Goal: Task Accomplishment & Management: Complete application form

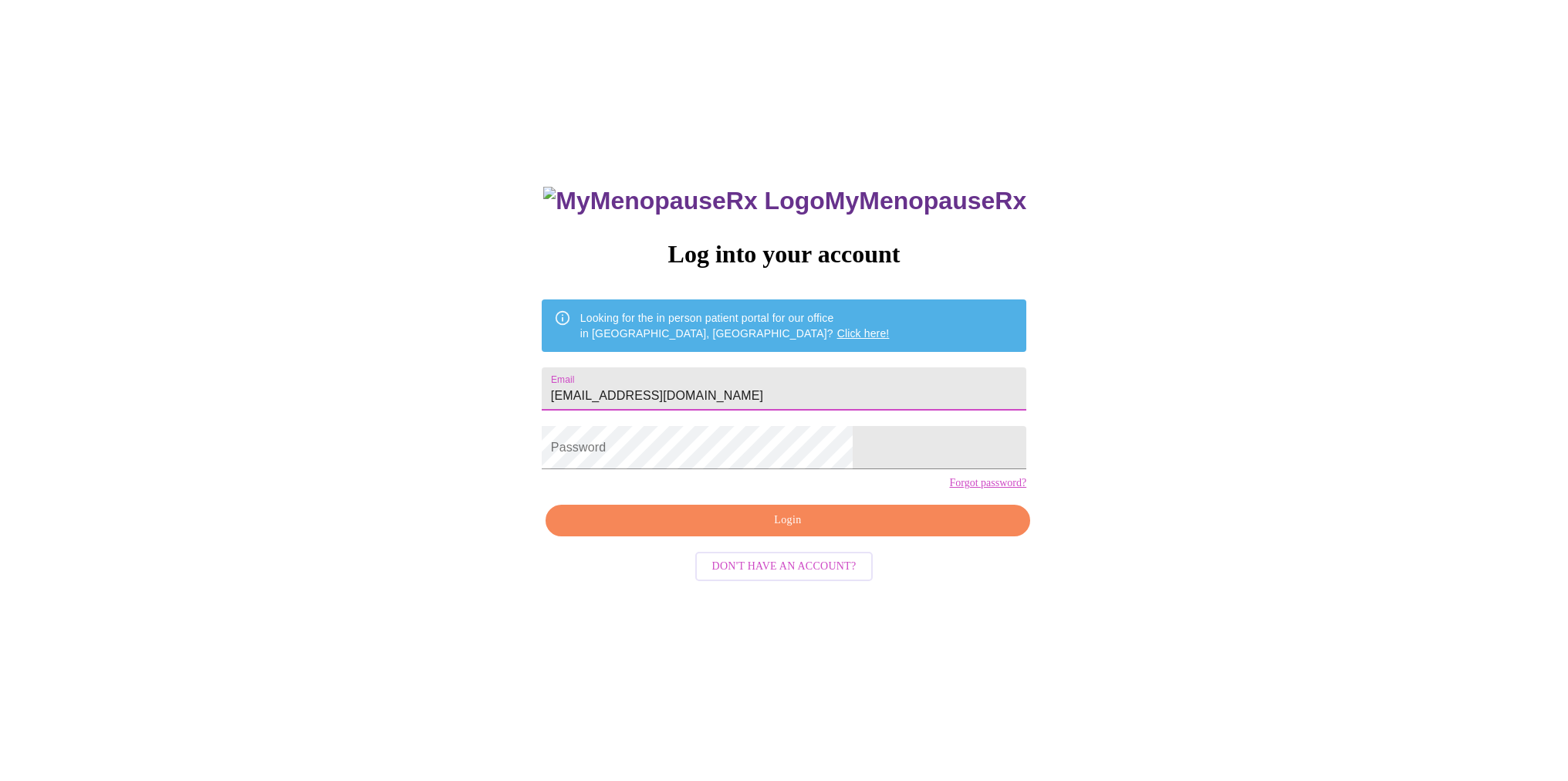
type input "[EMAIL_ADDRESS][DOMAIN_NAME]"
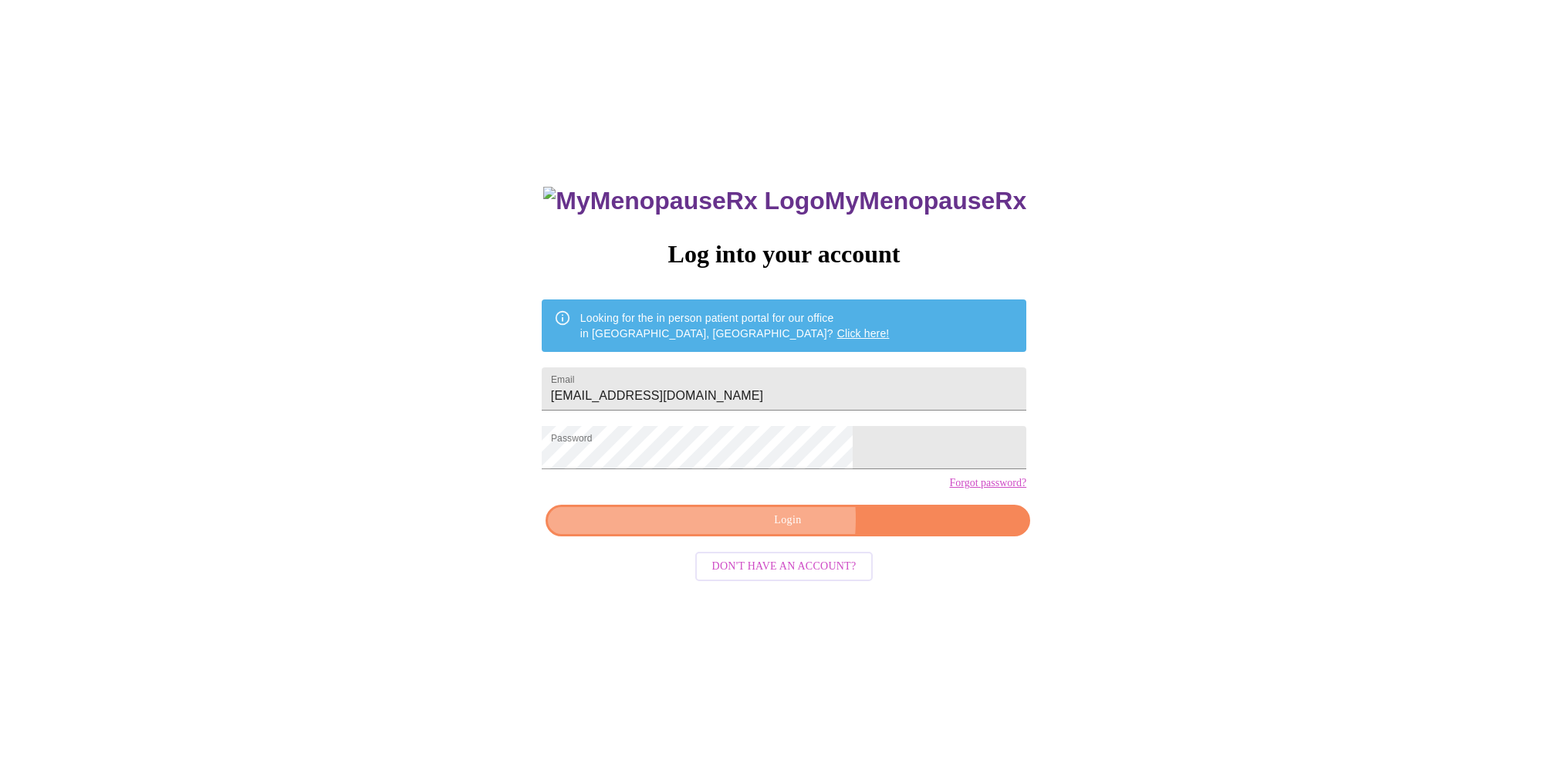
click at [735, 530] on span "Login" at bounding box center [788, 521] width 450 height 20
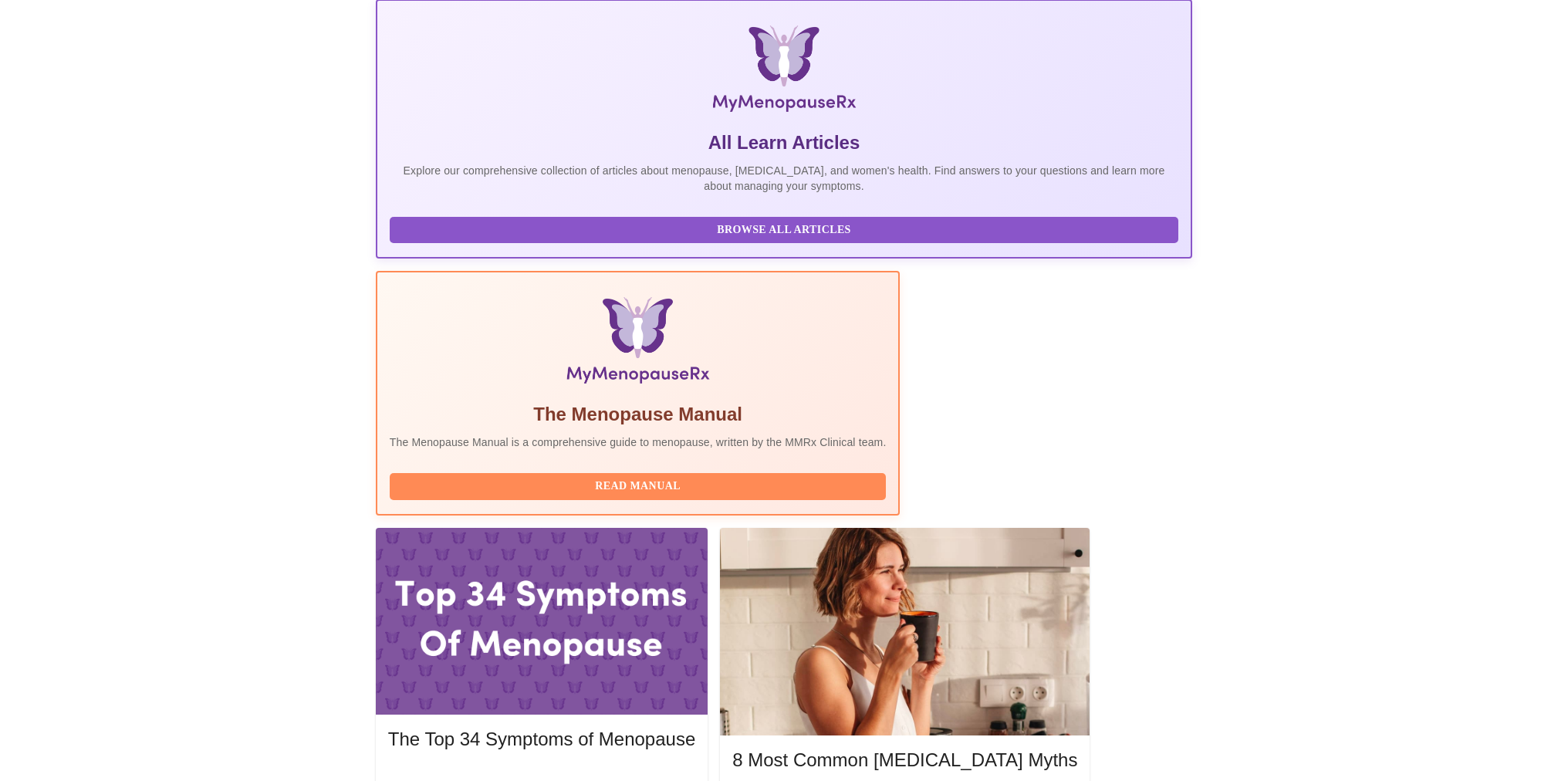
scroll to position [242, 0]
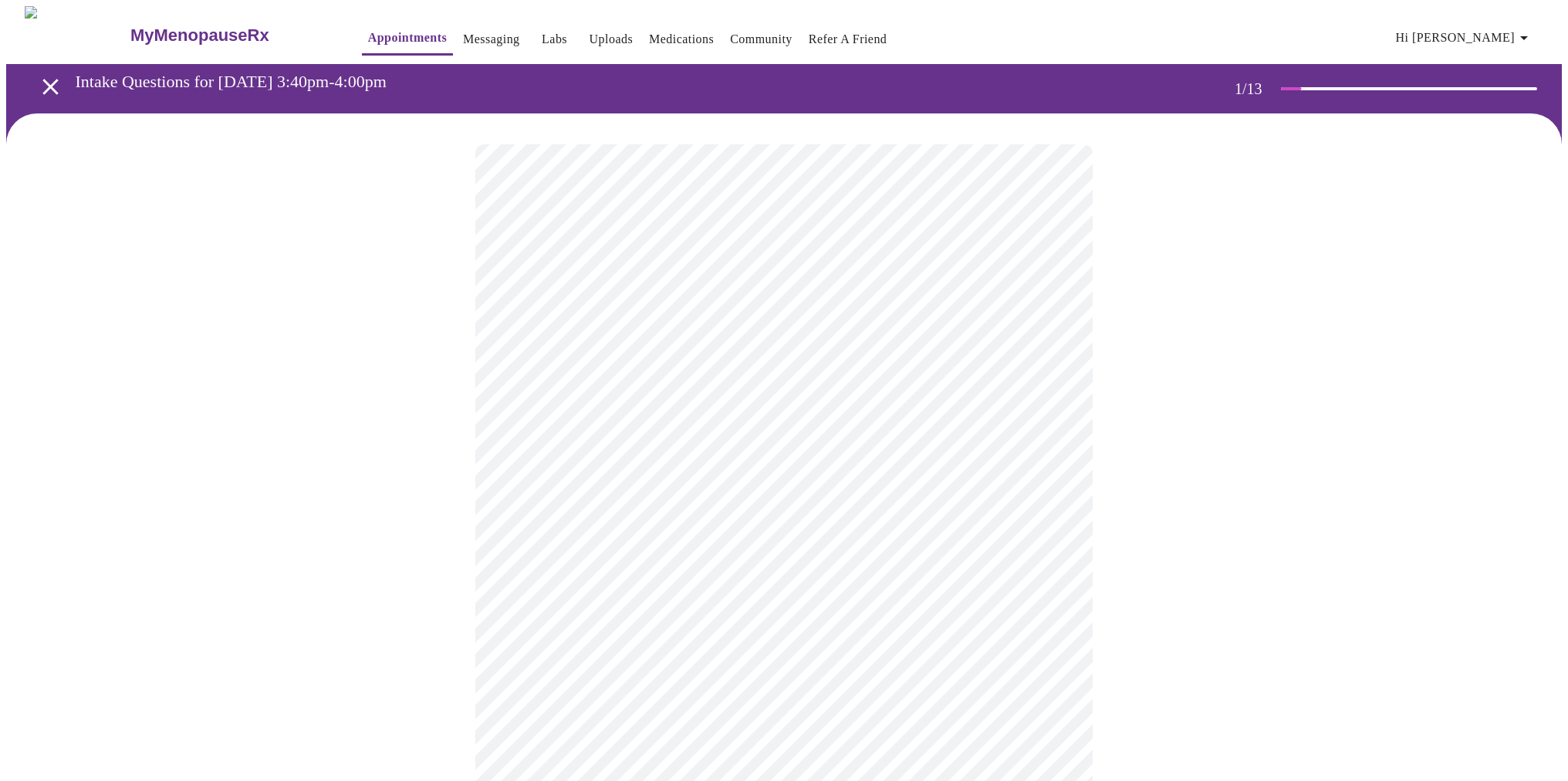
click at [1054, 338] on body "MyMenopauseRx Appointments Messaging Labs Uploads Medications Community Refer a…" at bounding box center [784, 710] width 1556 height 1407
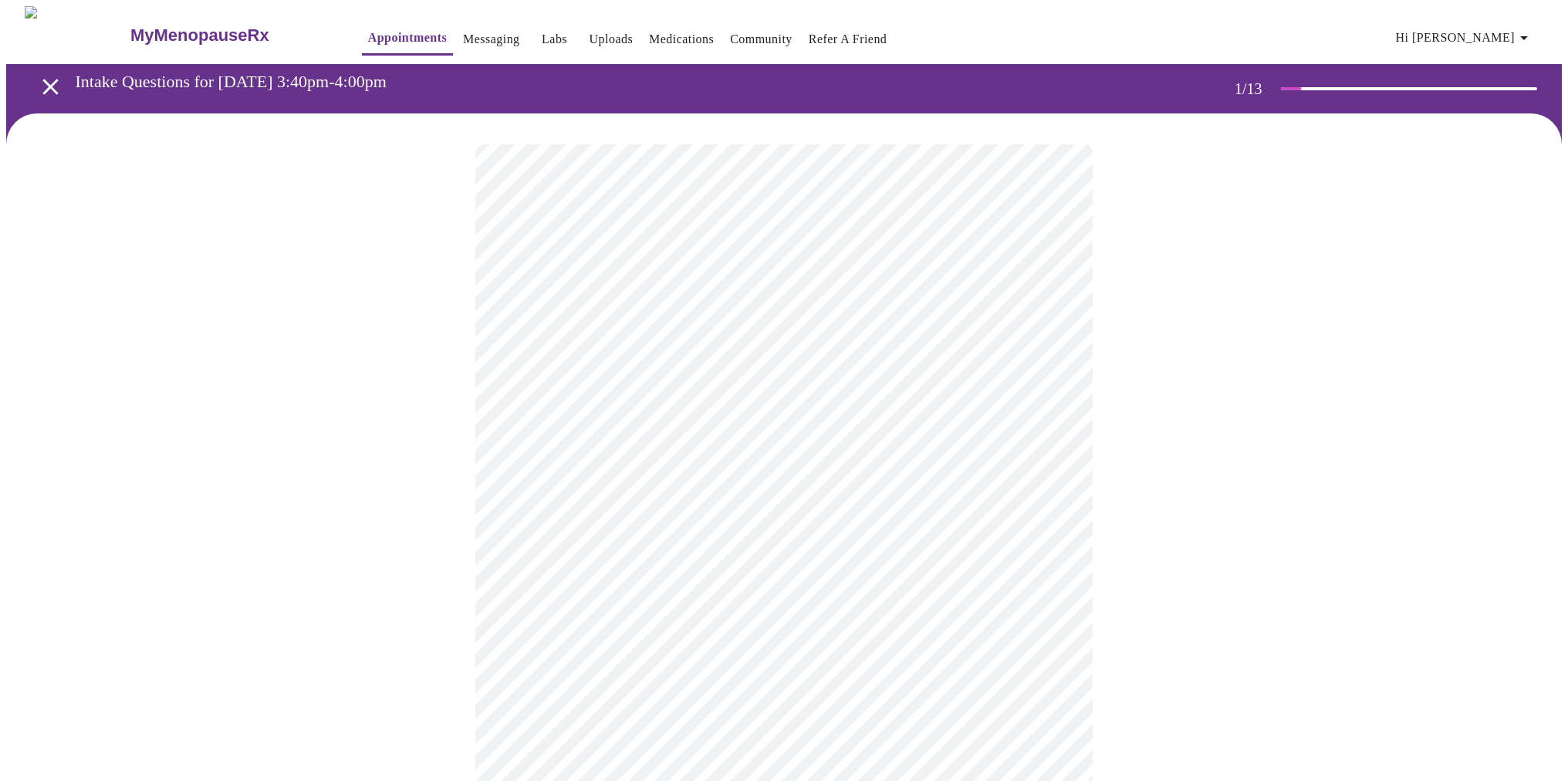
click at [1053, 448] on body "MyMenopauseRx Appointments Messaging Labs Uploads Medications Community Refer a…" at bounding box center [784, 706] width 1556 height 1399
click at [1032, 507] on li "Return" at bounding box center [784, 518] width 568 height 28
click at [1056, 320] on body "MyMenopauseRx Appointments Messaging Labs Uploads Medications Community Refer a…" at bounding box center [784, 469] width 1556 height 925
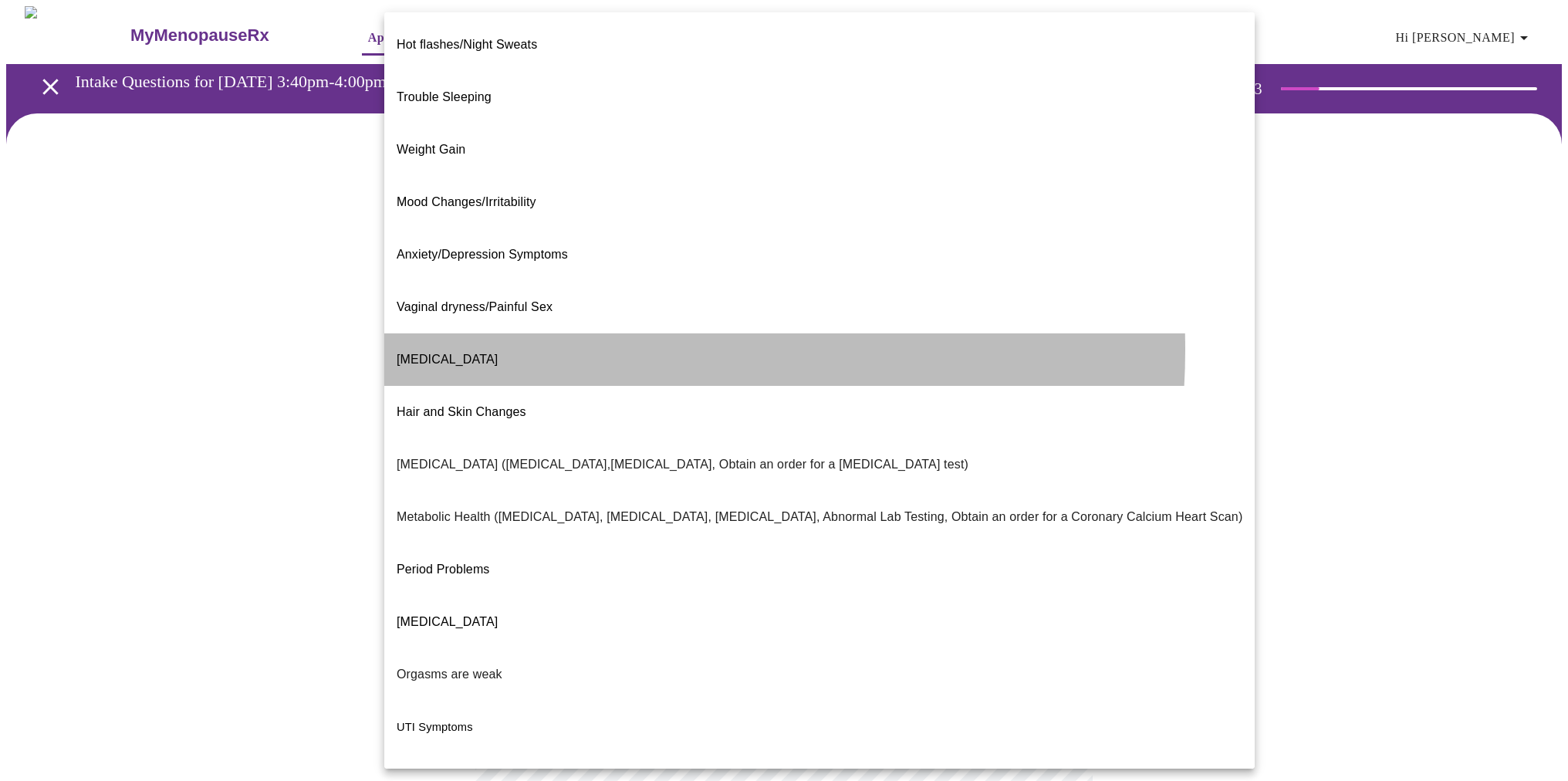
click at [560, 333] on li "[MEDICAL_DATA]" at bounding box center [819, 359] width 870 height 52
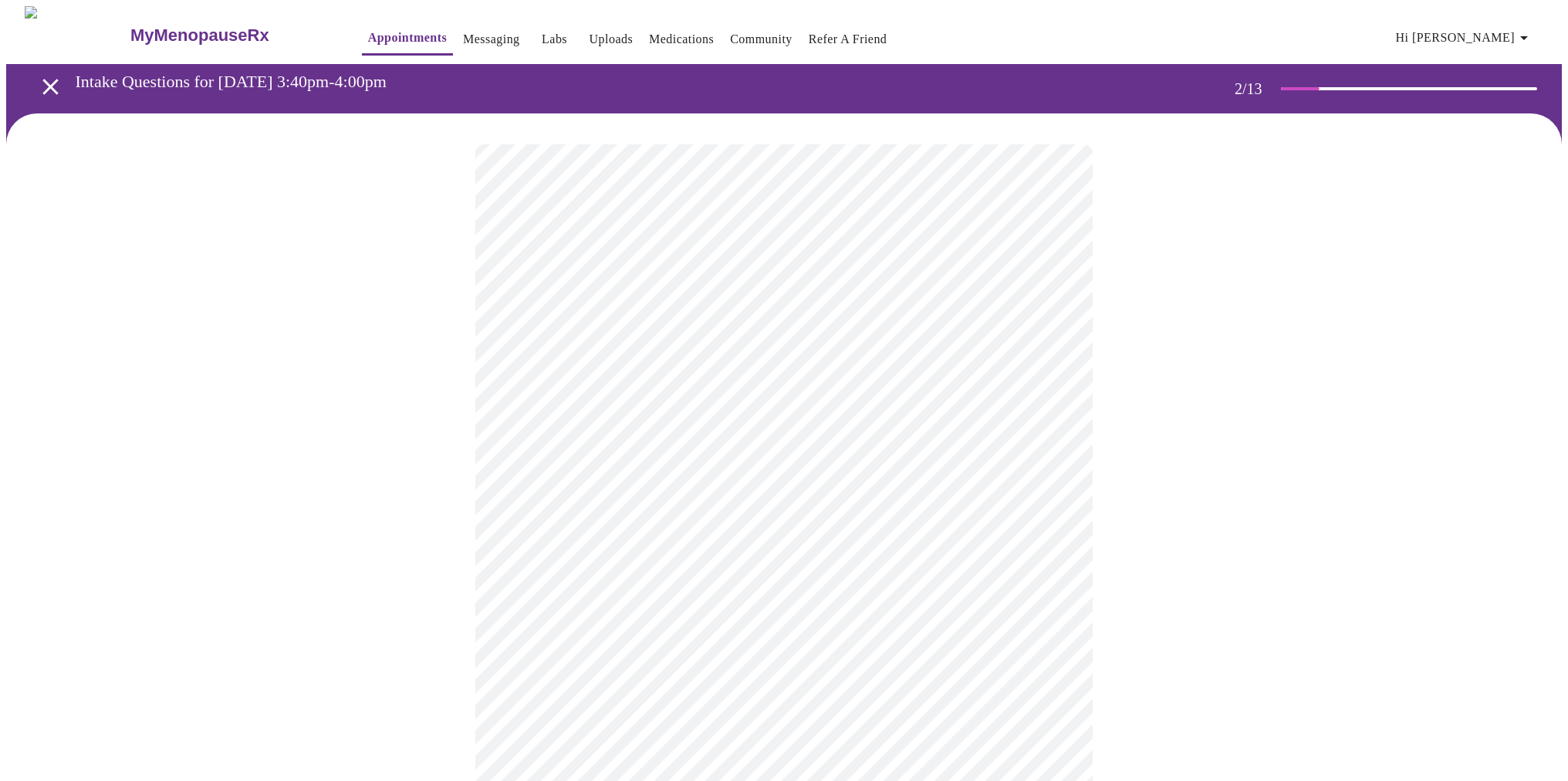
click at [1060, 476] on body "MyMenopauseRx Appointments Messaging Labs Uploads Medications Community Refer a…" at bounding box center [784, 465] width 1556 height 917
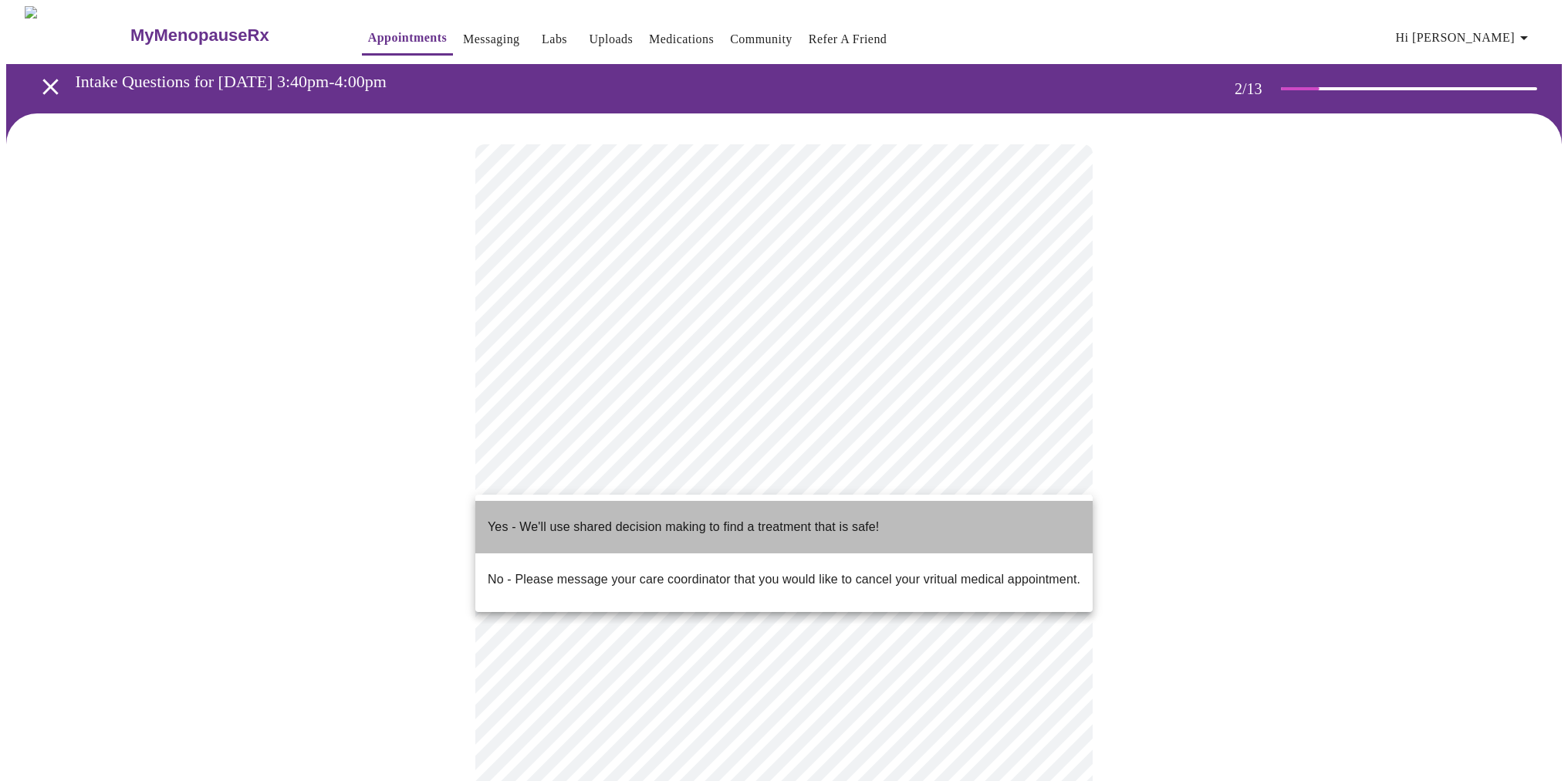
click at [962, 521] on li "Yes - We'll use shared decision making to find a treatment that is safe!" at bounding box center [784, 527] width 617 height 52
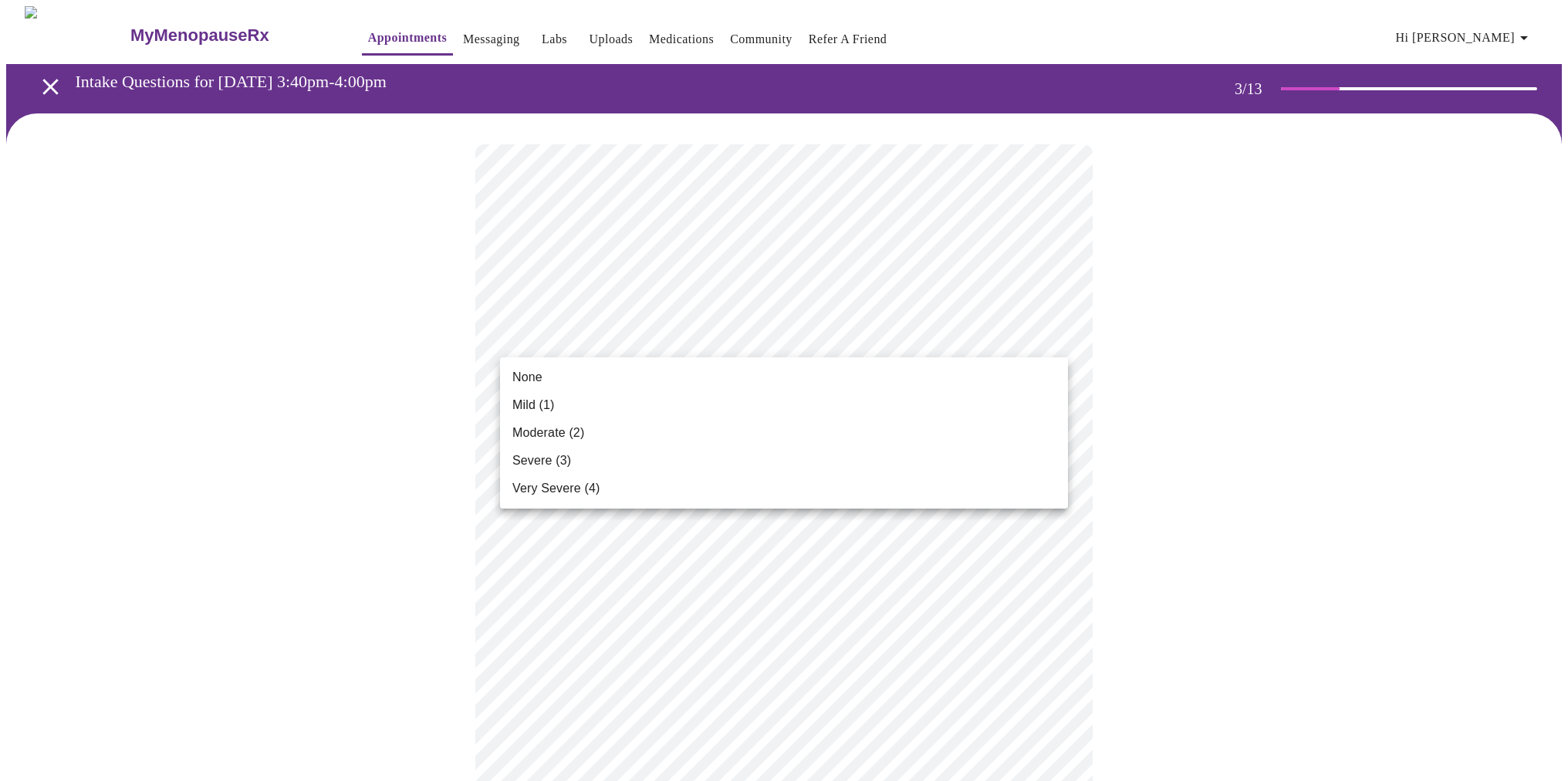
click at [1027, 428] on li "Moderate (2)" at bounding box center [784, 433] width 568 height 28
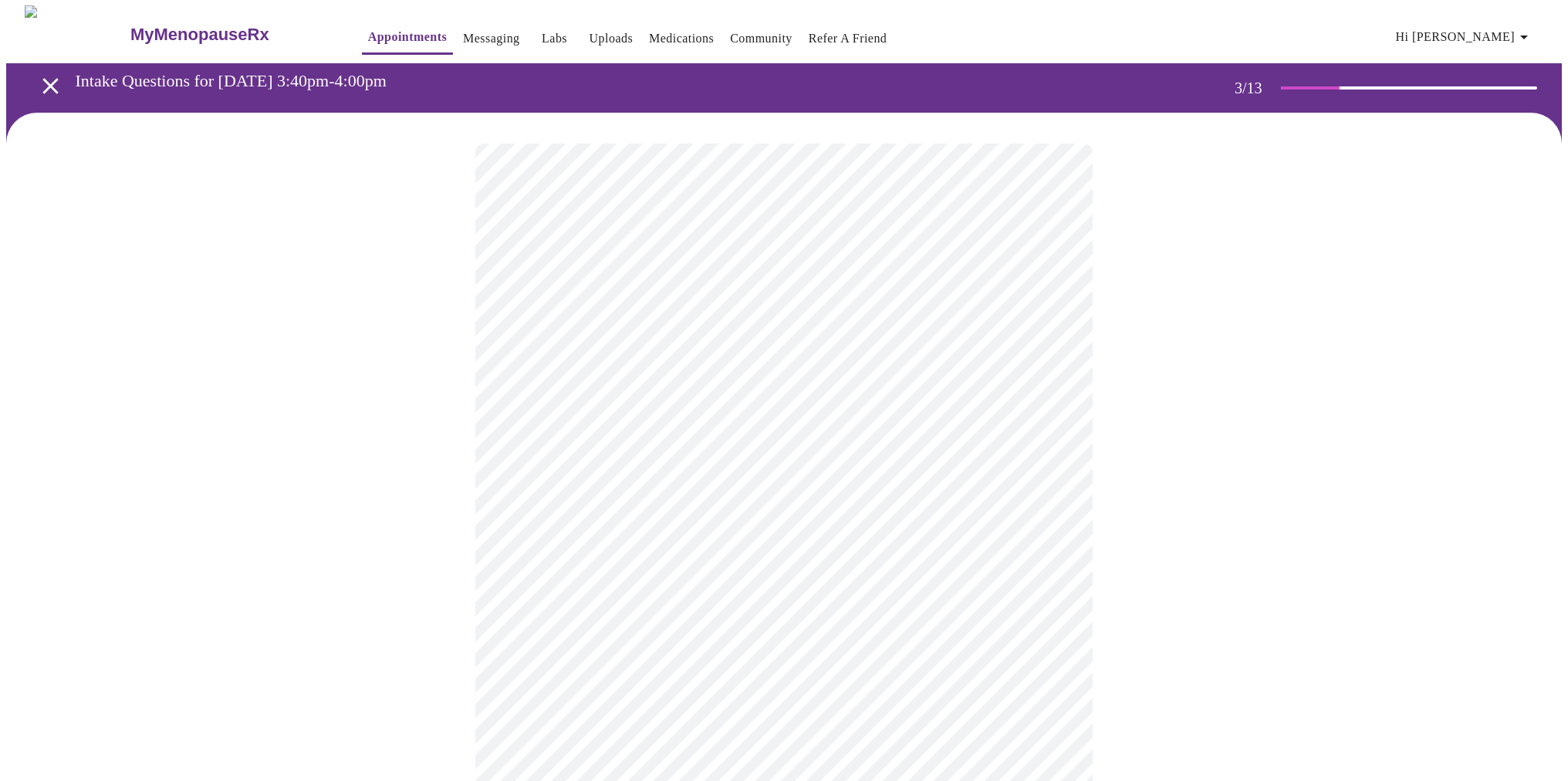
scroll to position [0, 1]
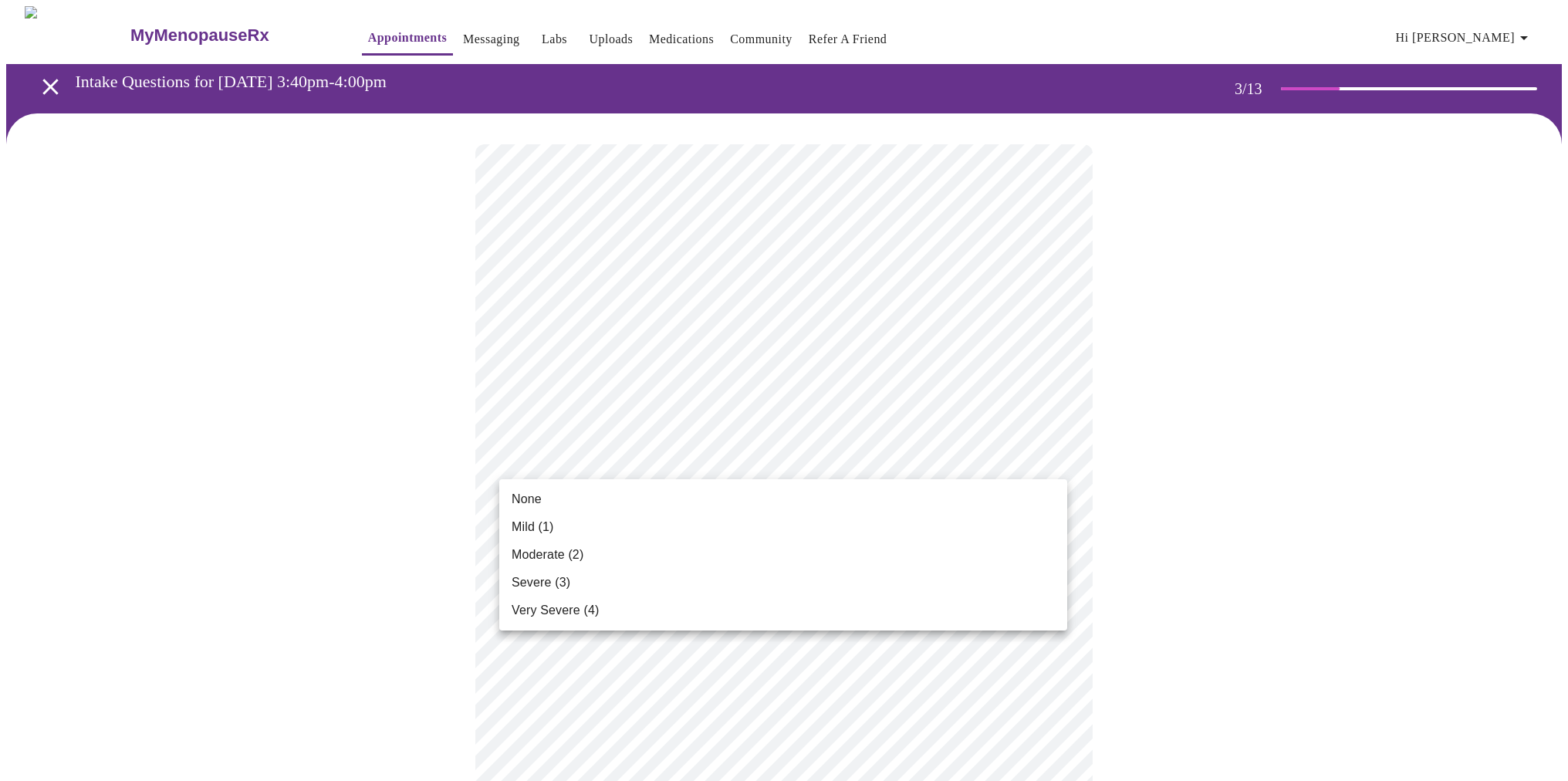
click at [1049, 517] on li "Mild (1)" at bounding box center [784, 527] width 568 height 28
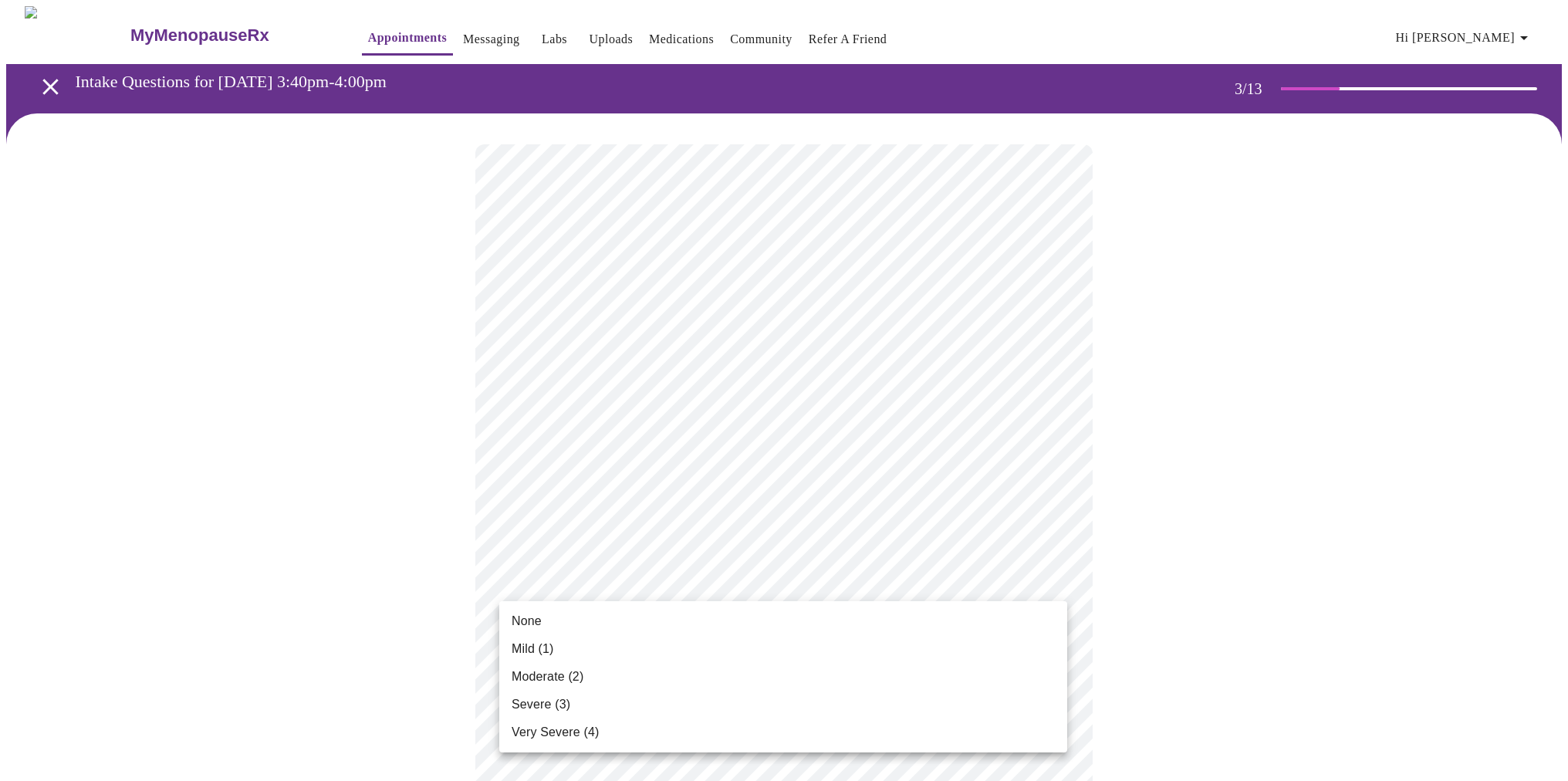
click at [1011, 675] on li "Moderate (2)" at bounding box center [784, 677] width 568 height 28
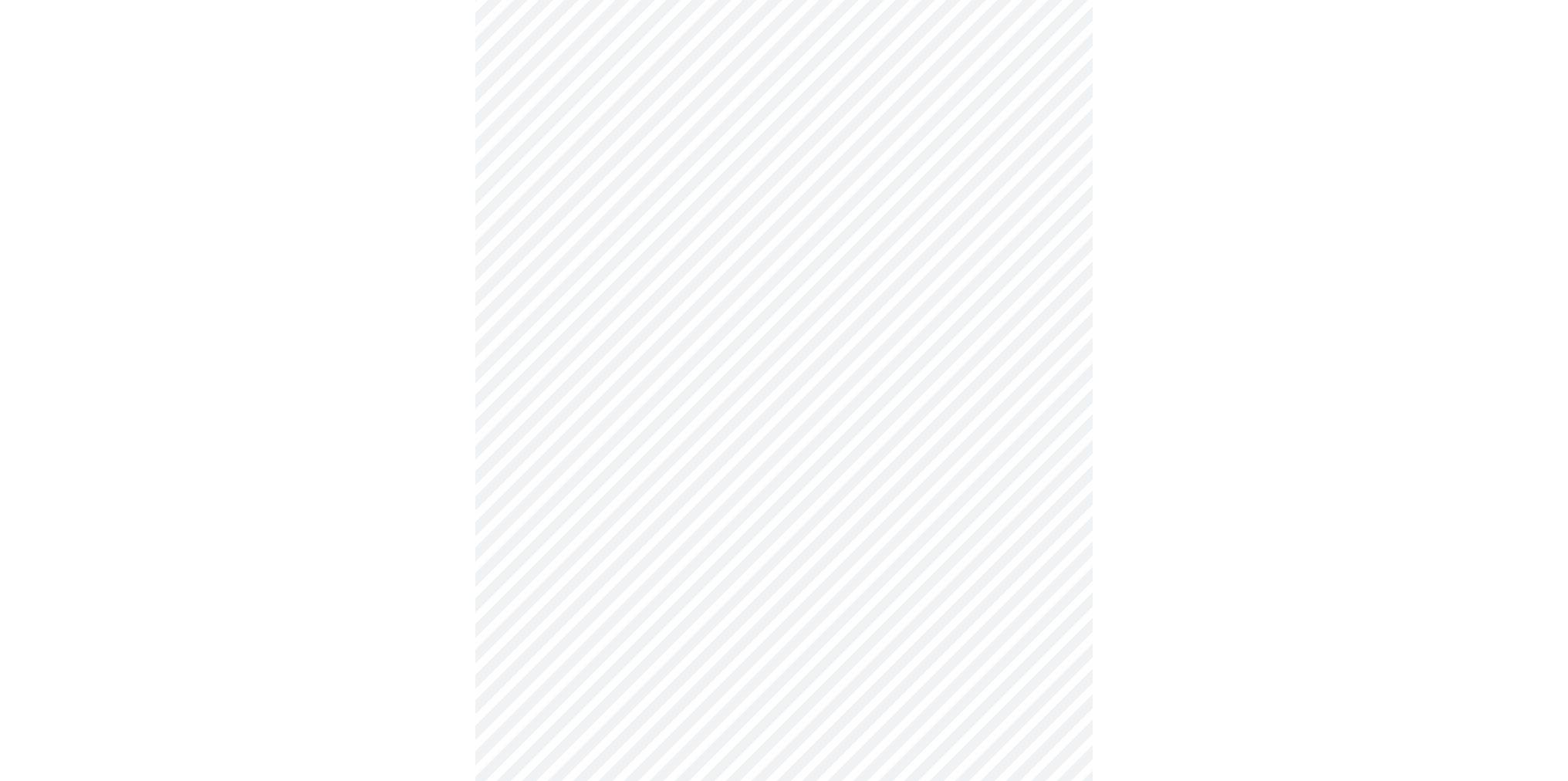
scroll to position [187, 0]
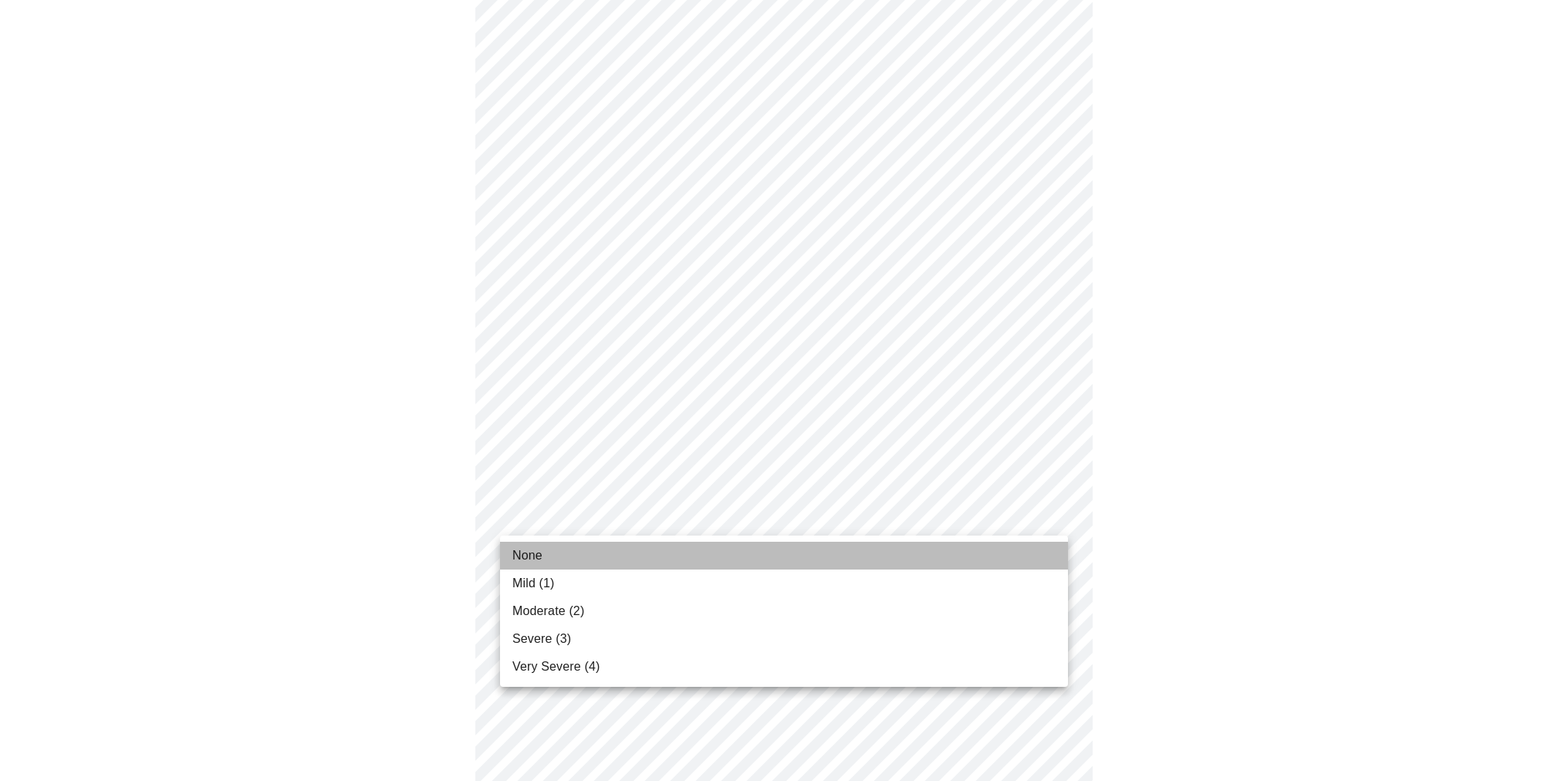
click at [1034, 544] on li "None" at bounding box center [784, 556] width 568 height 28
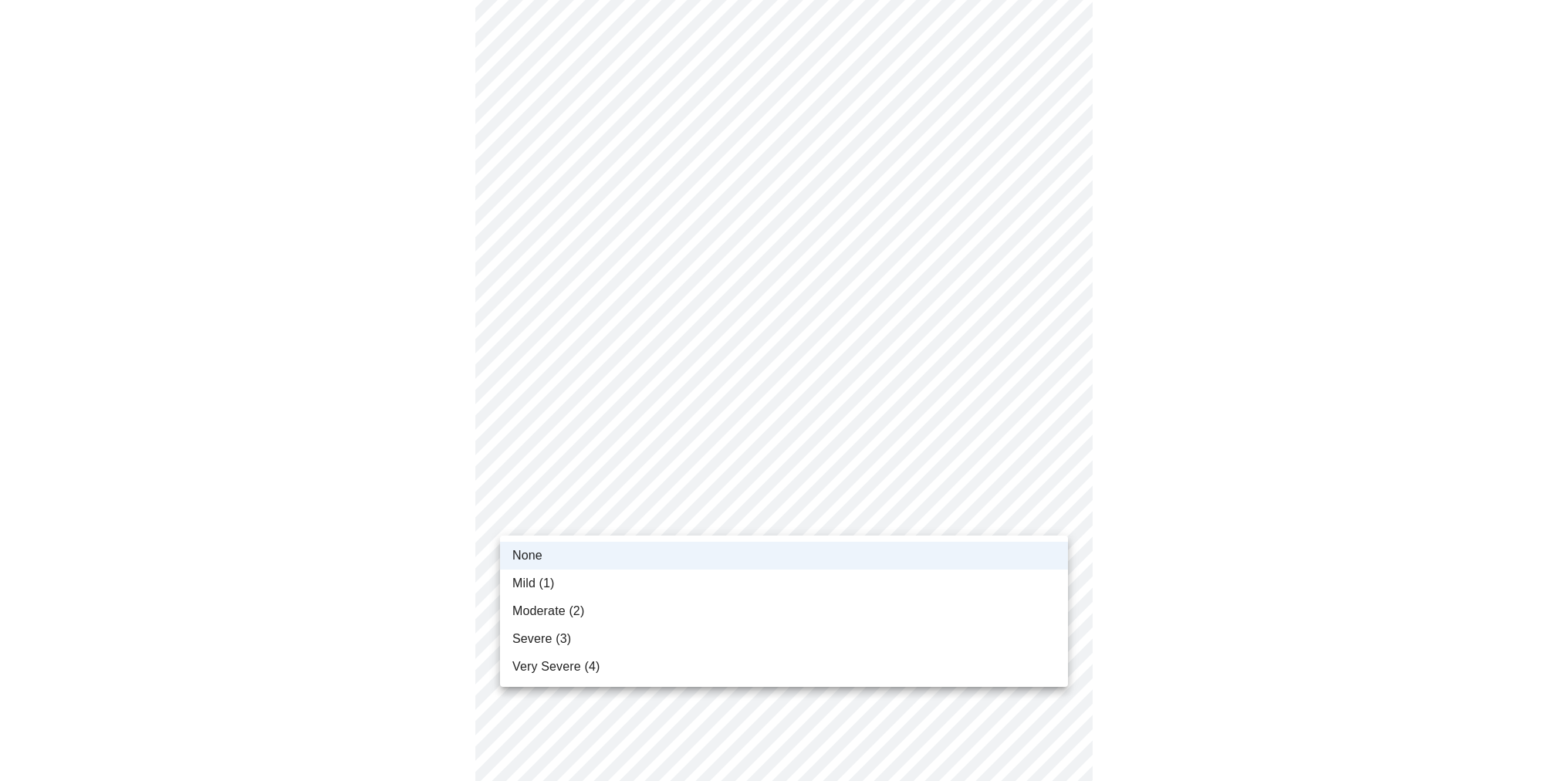
click at [1056, 512] on div at bounding box center [784, 390] width 1568 height 781
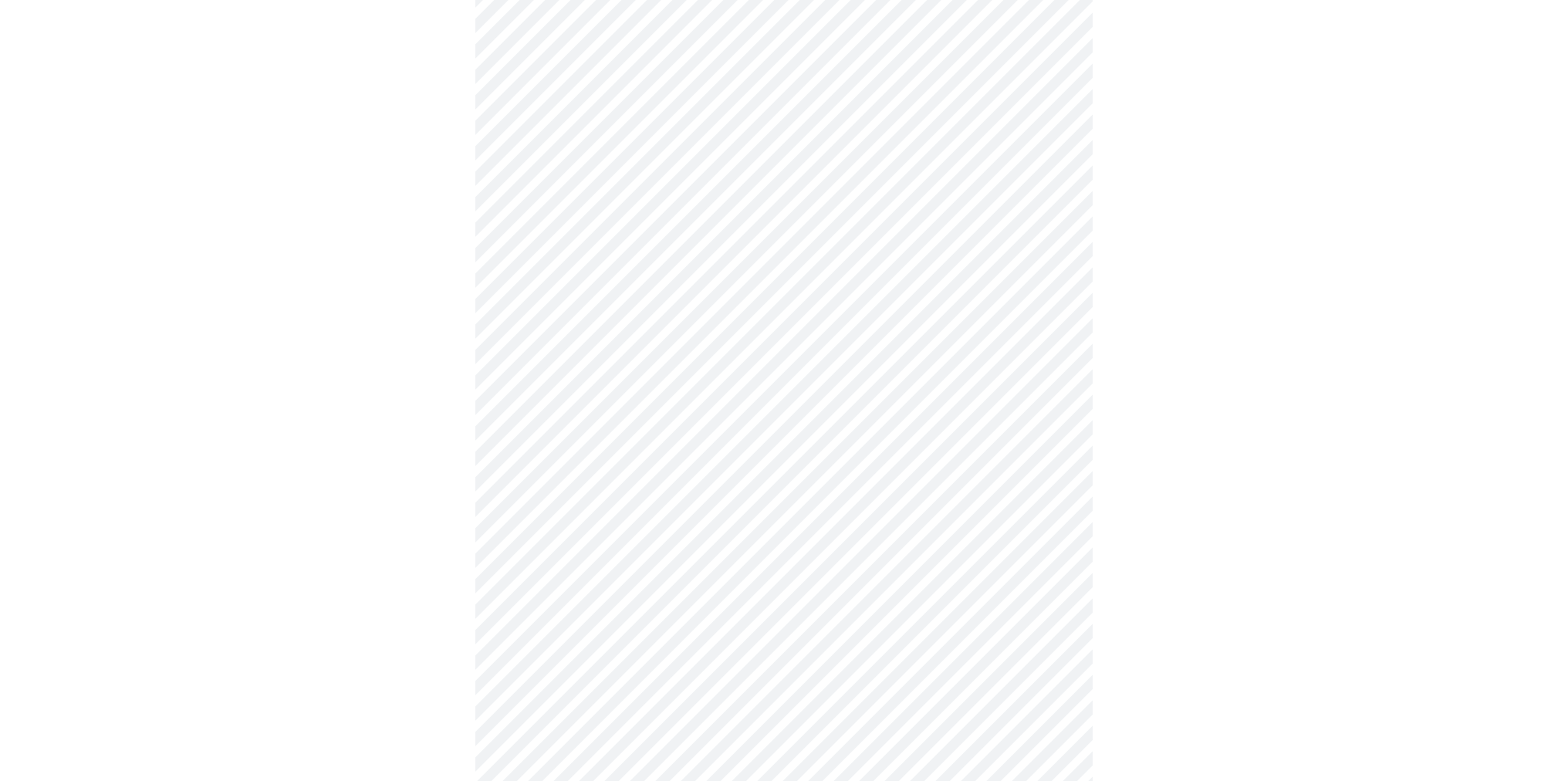
scroll to position [306, 0]
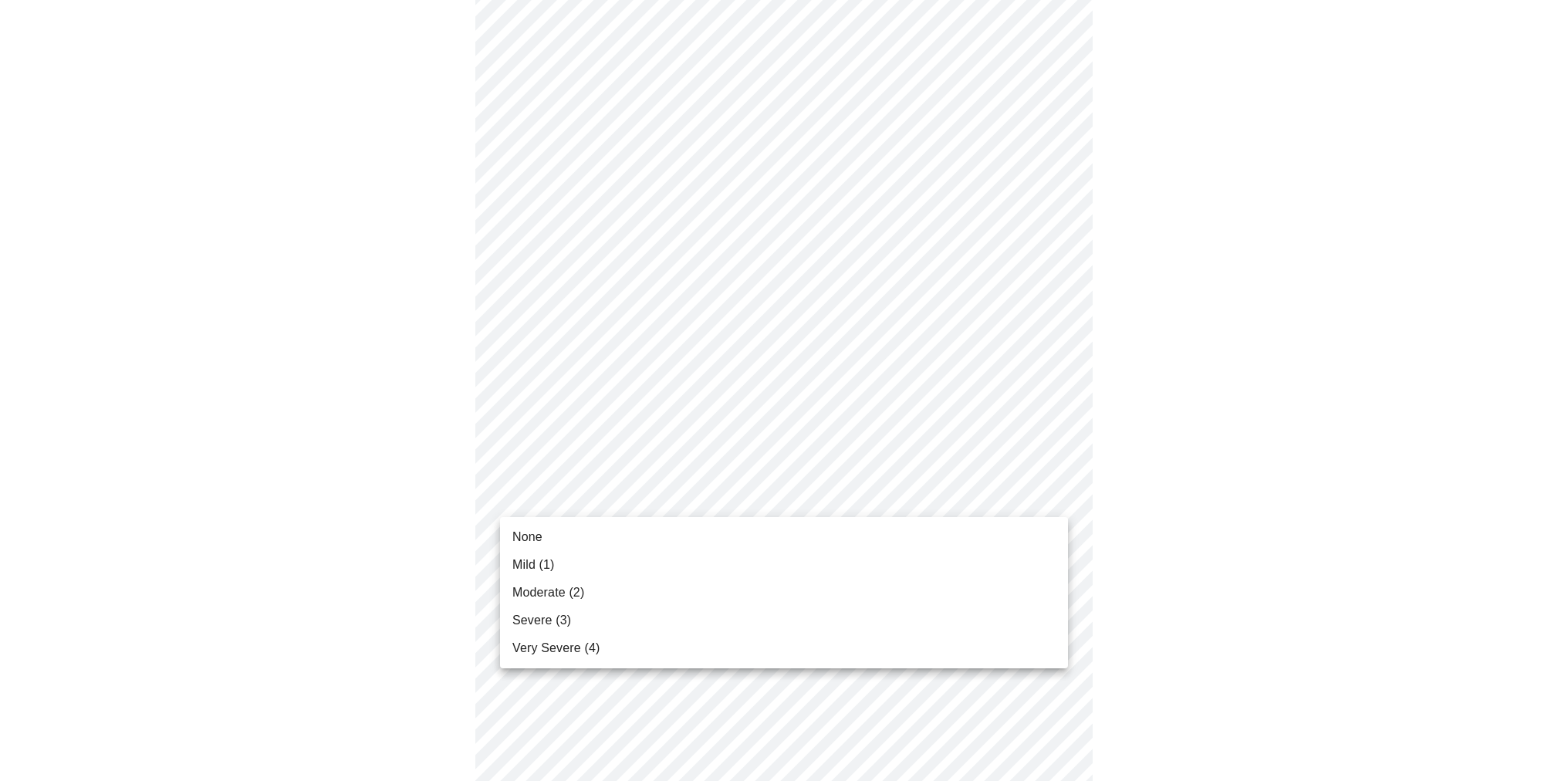
click at [1053, 494] on body "MyMenopauseRx Appointments Messaging Labs Uploads Medications Community Refer a…" at bounding box center [784, 679] width 1556 height 1961
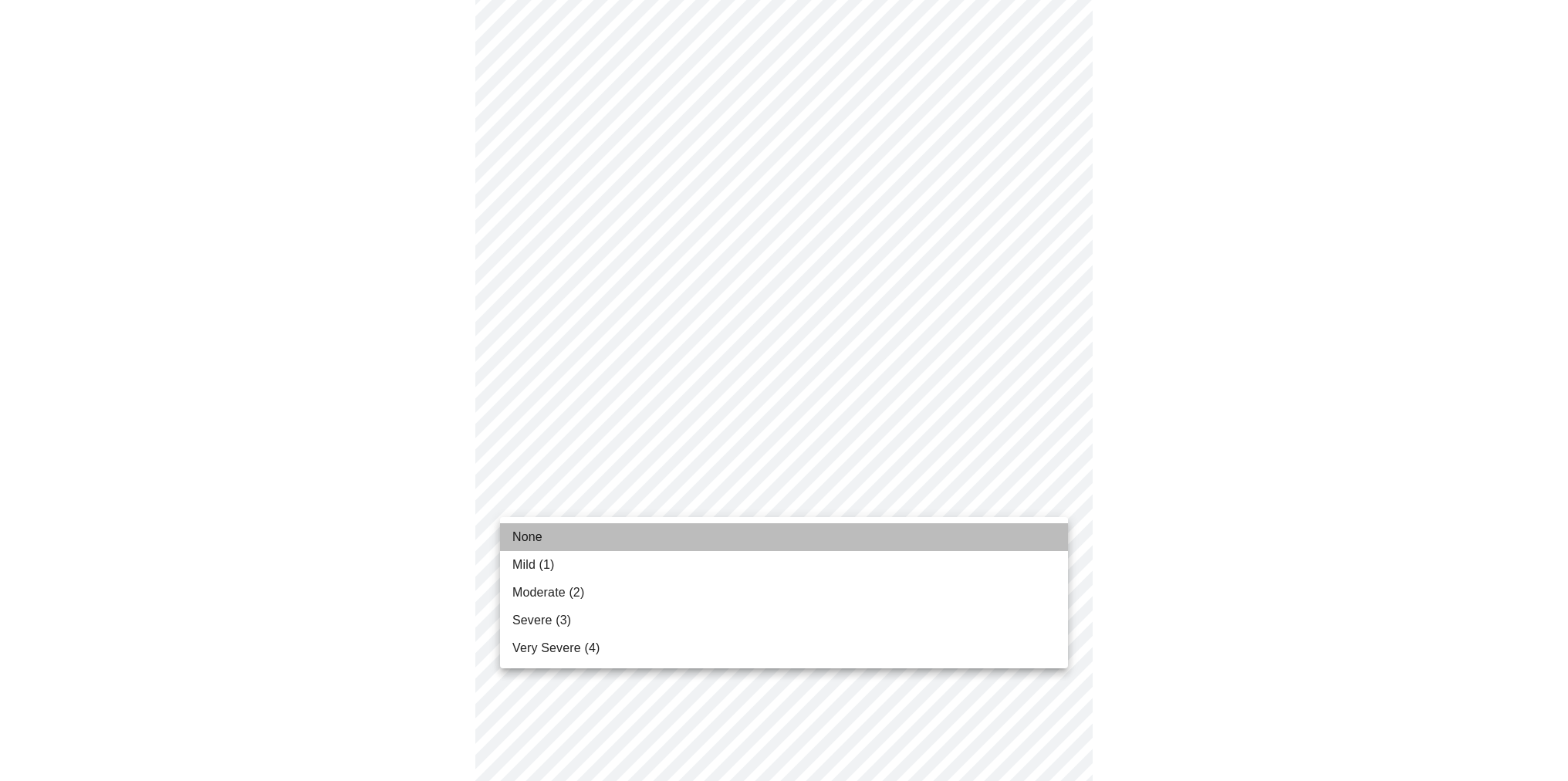
click at [1045, 536] on li "None" at bounding box center [784, 537] width 568 height 28
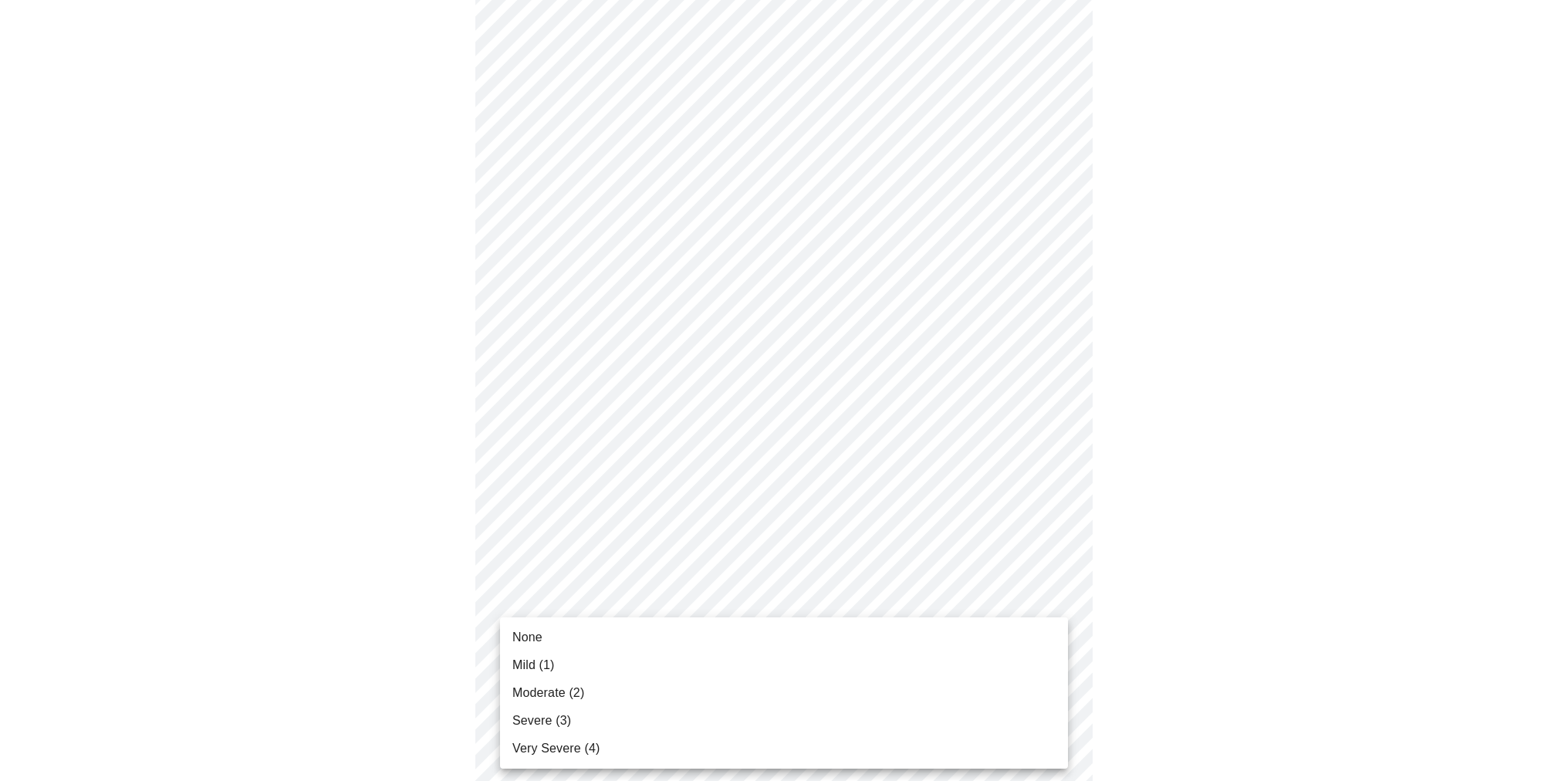
click at [1054, 598] on body "MyMenopauseRx Appointments Messaging Labs Uploads Medications Community Refer a…" at bounding box center [784, 670] width 1556 height 1940
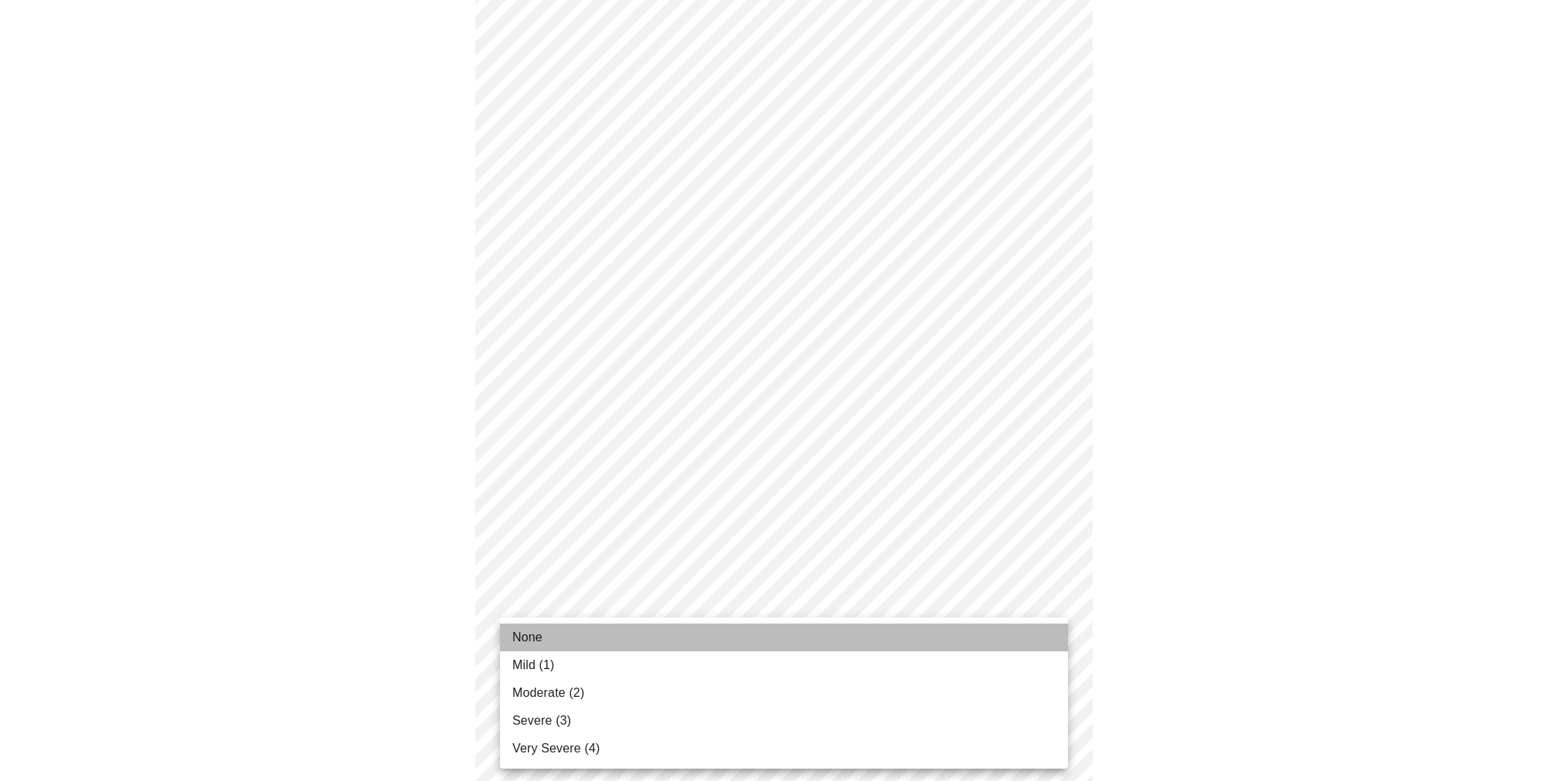
click at [1043, 634] on li "None" at bounding box center [784, 638] width 568 height 28
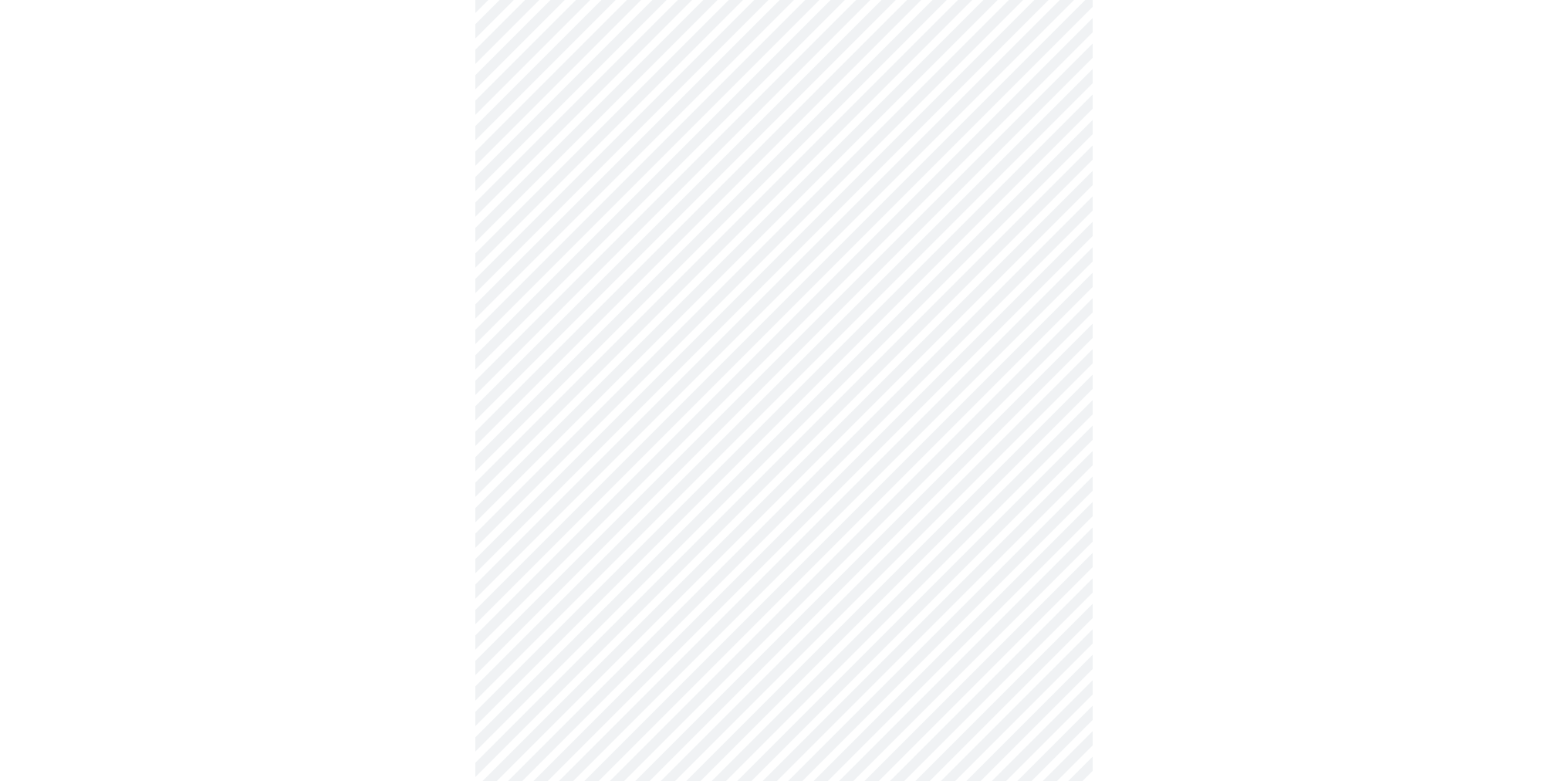
scroll to position [521, 0]
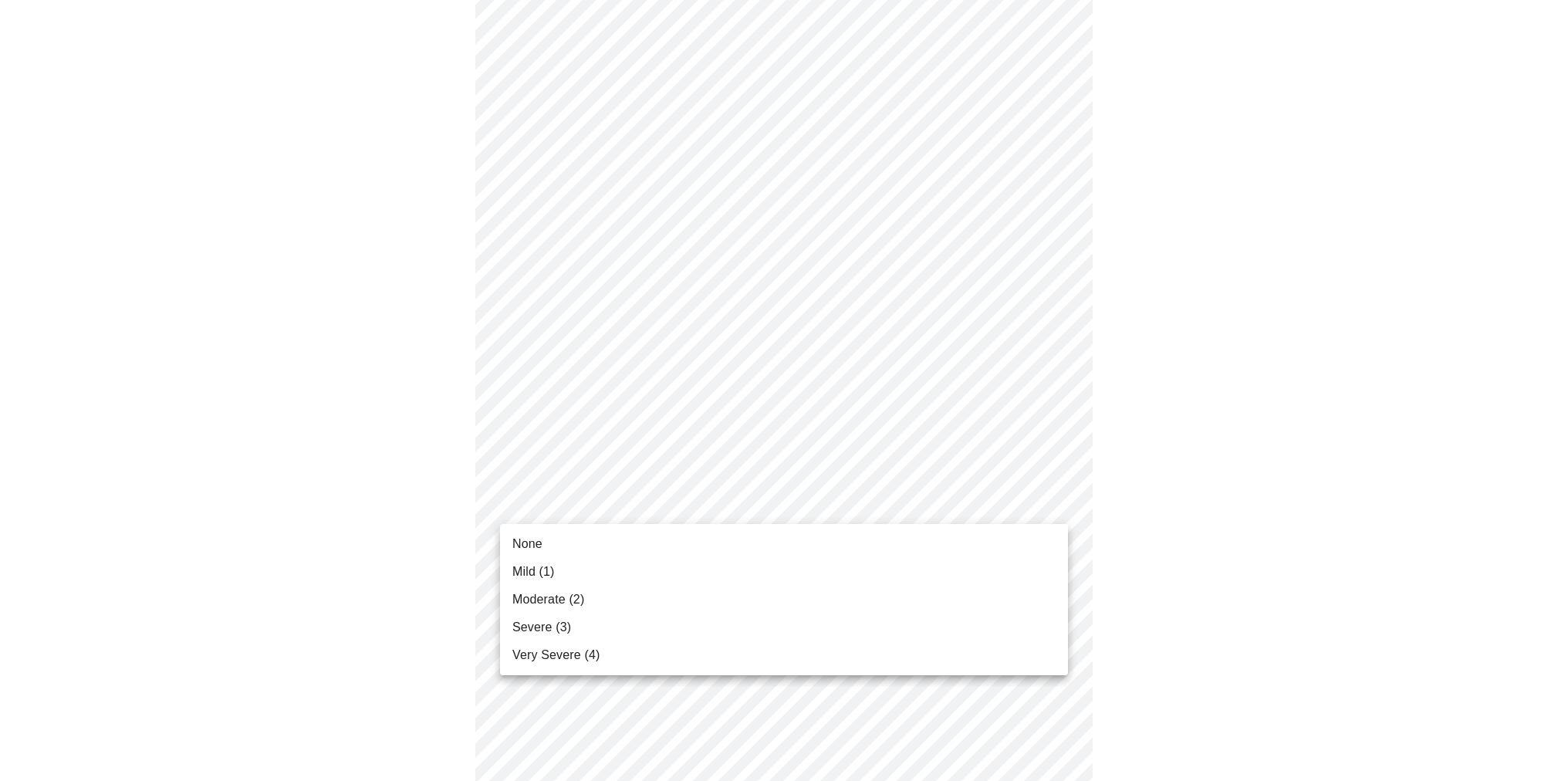
click at [1050, 504] on body "MyMenopauseRx Appointments Messaging Labs Uploads Medications Community Refer a…" at bounding box center [784, 444] width 1556 height 1919
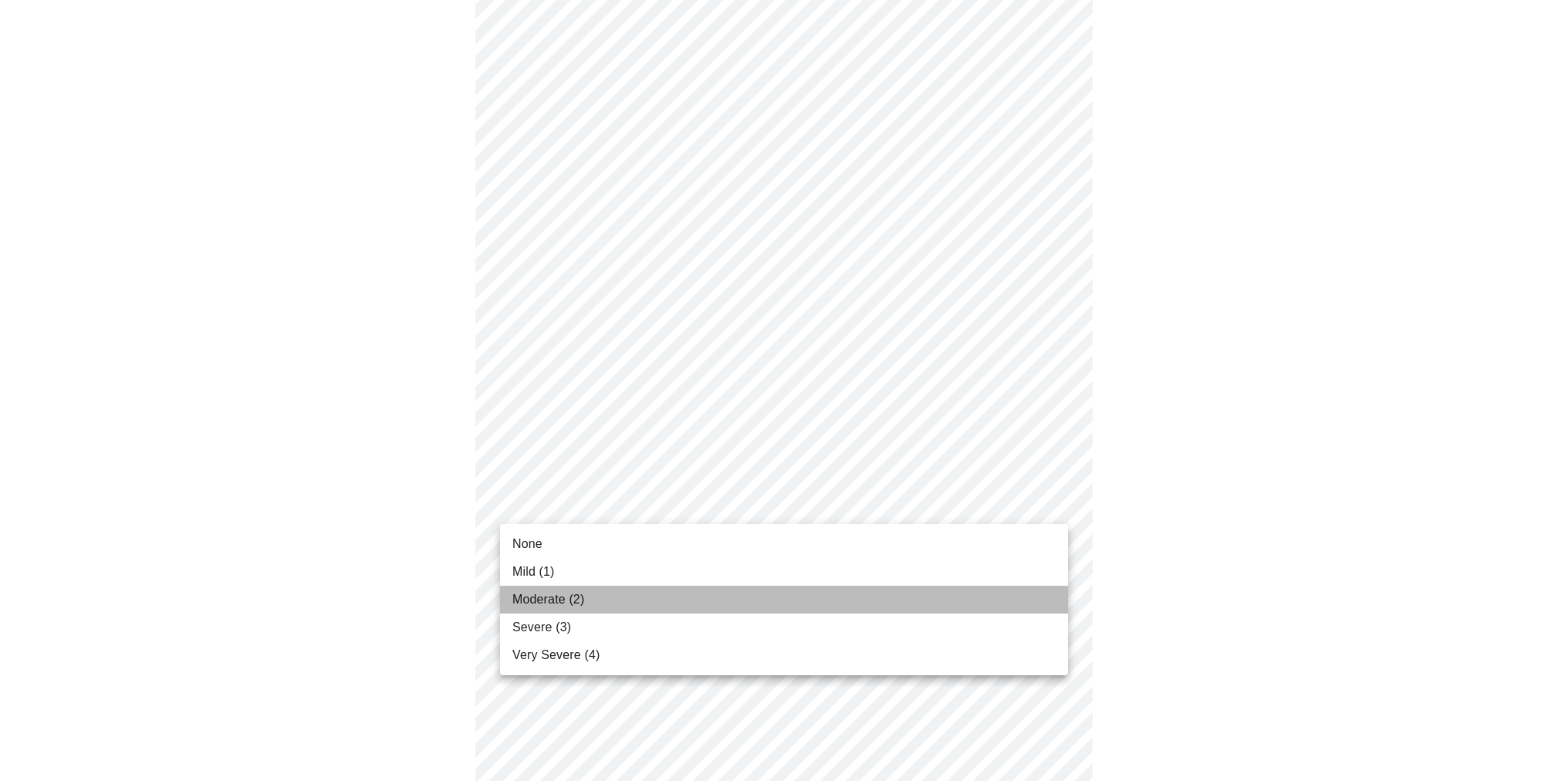
click at [1022, 593] on li "Moderate (2)" at bounding box center [784, 599] width 568 height 28
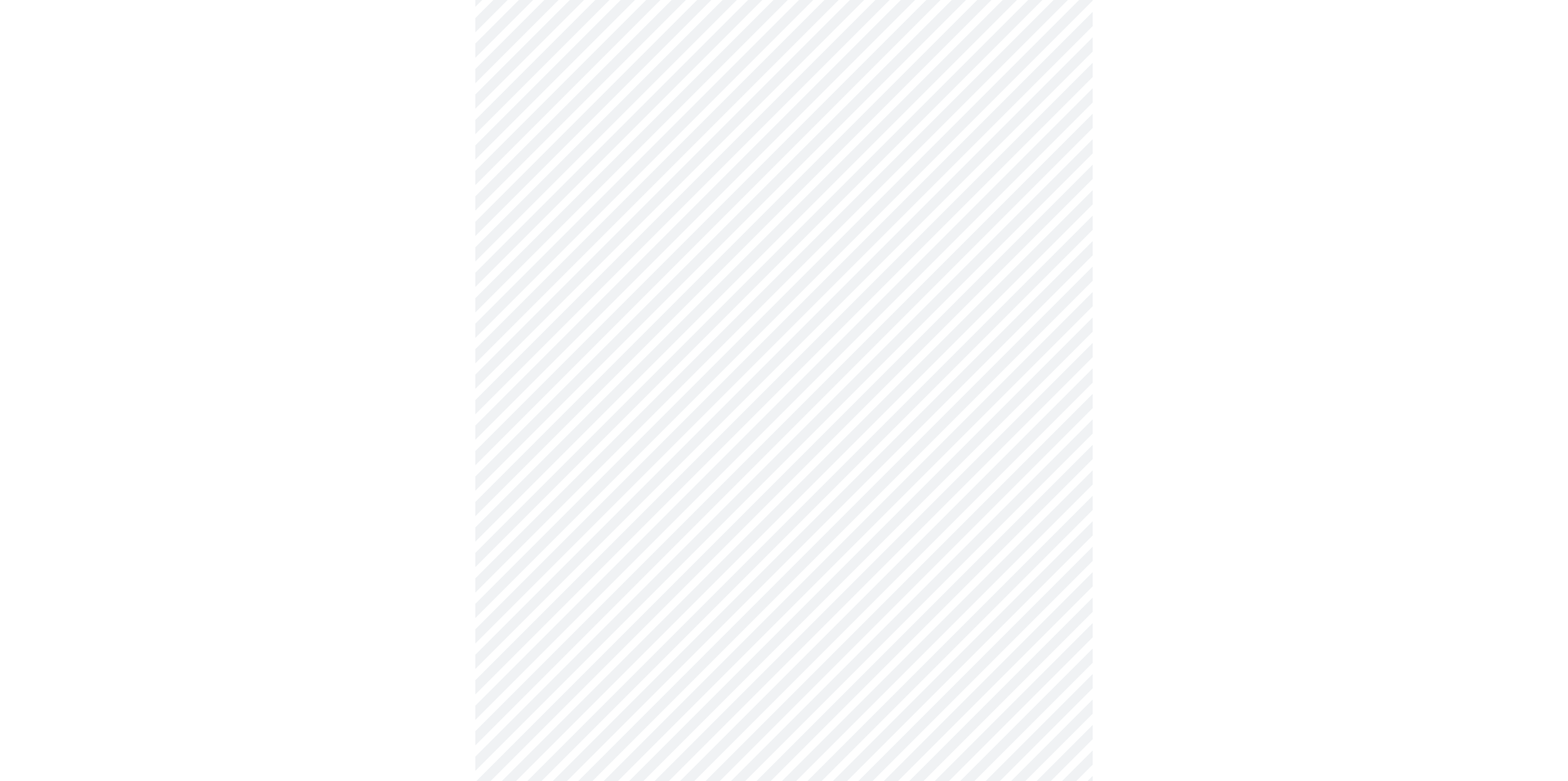
scroll to position [687, 0]
click at [1055, 458] on body "MyMenopauseRx Appointments Messaging Labs Uploads Medications Community Refer a…" at bounding box center [784, 269] width 1556 height 1898
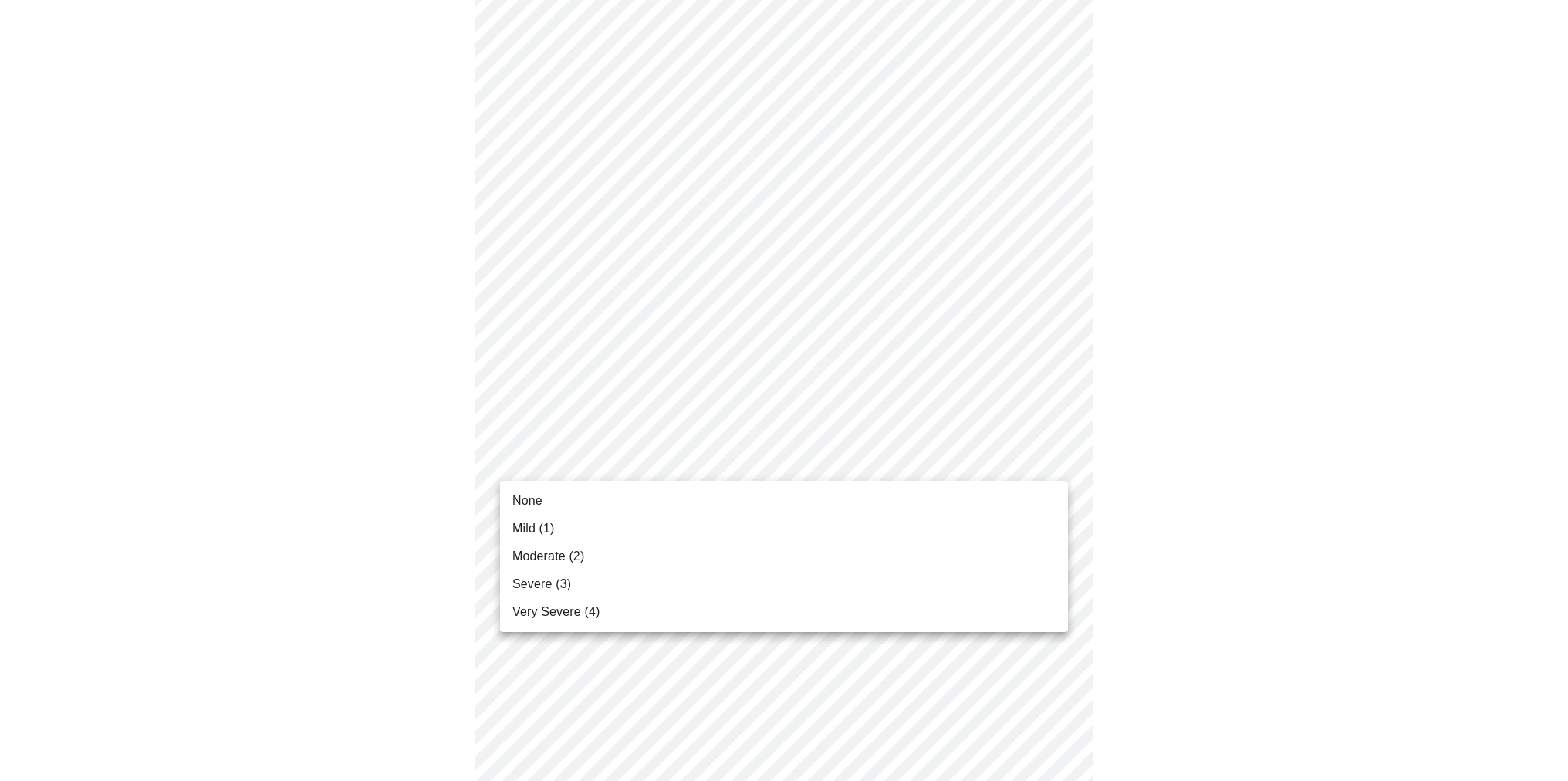
click at [1035, 550] on li "Moderate (2)" at bounding box center [784, 557] width 568 height 28
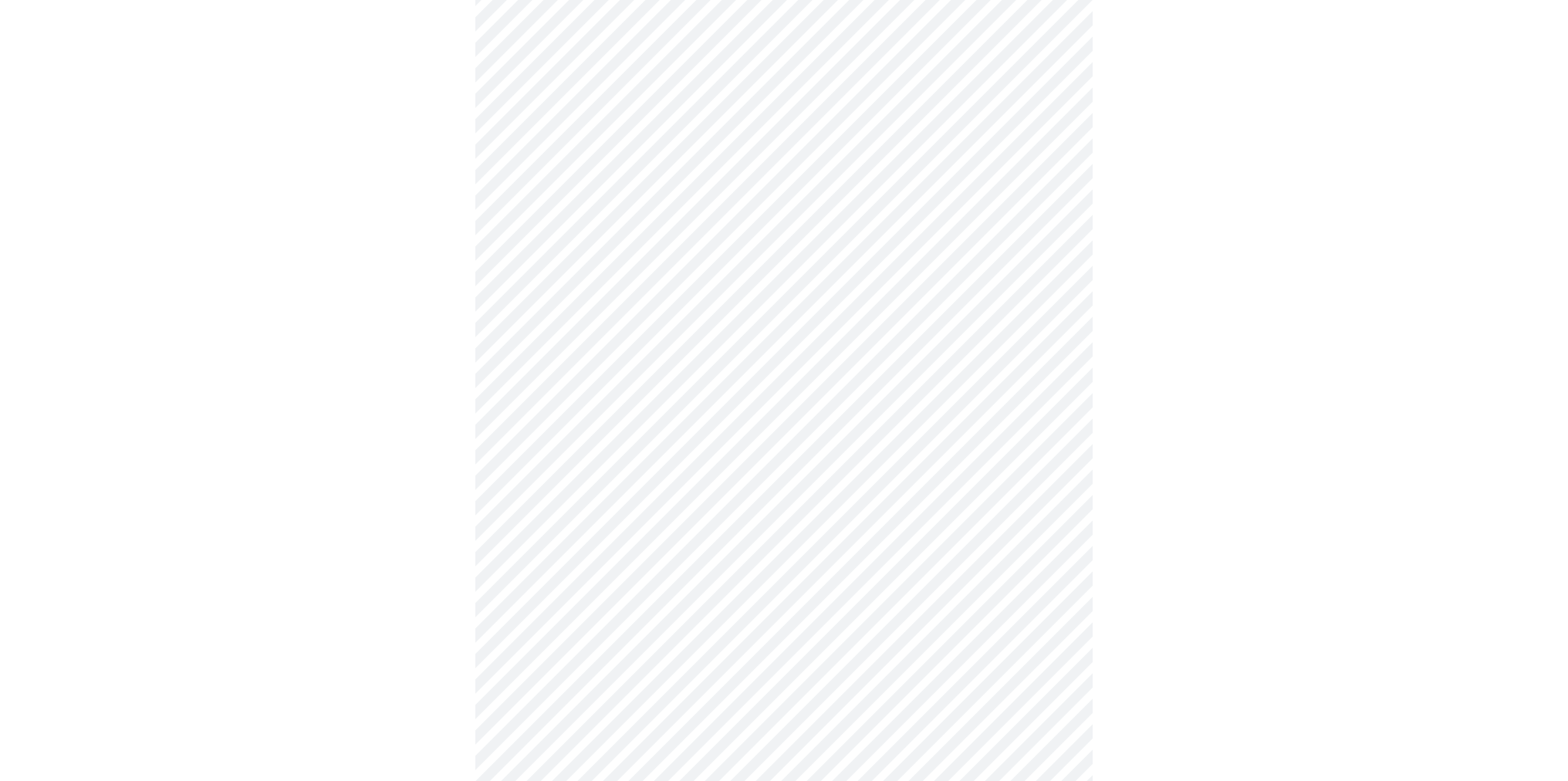
scroll to position [790, 0]
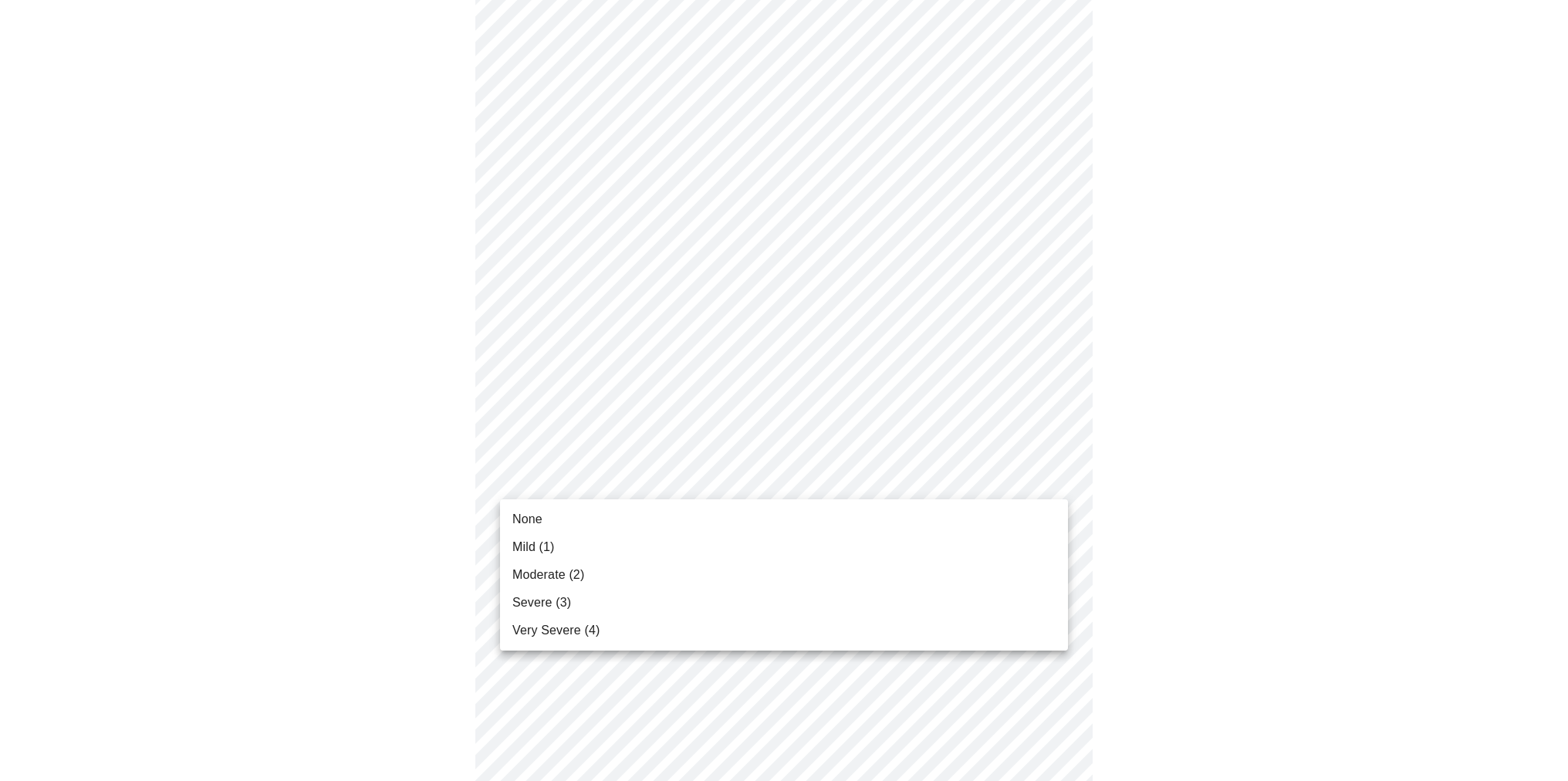
click at [1057, 480] on body "MyMenopauseRx Appointments Messaging Labs Uploads Medications Community Refer a…" at bounding box center [784, 154] width 1556 height 1877
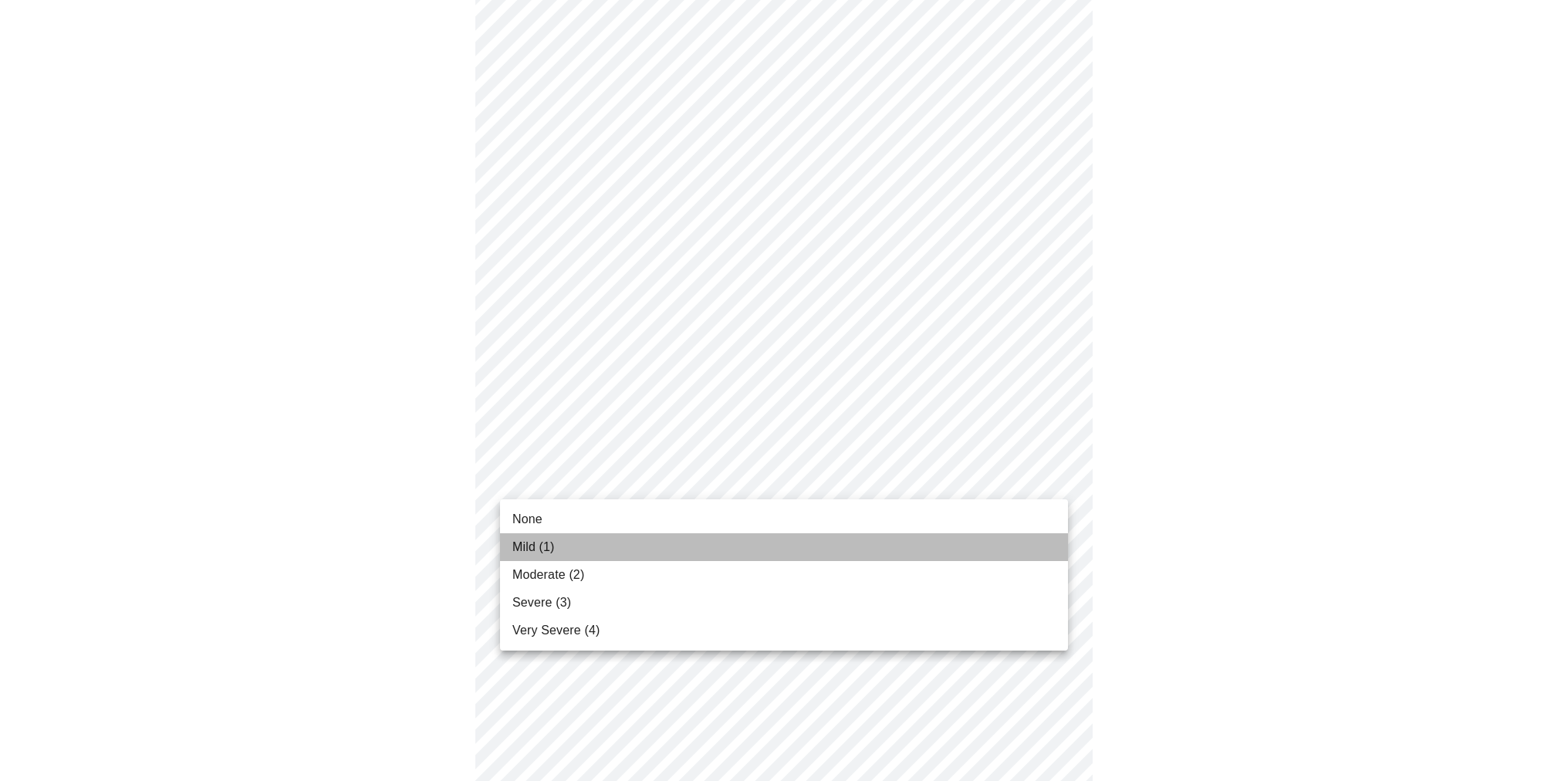
click at [1038, 535] on li "Mild (1)" at bounding box center [784, 547] width 568 height 28
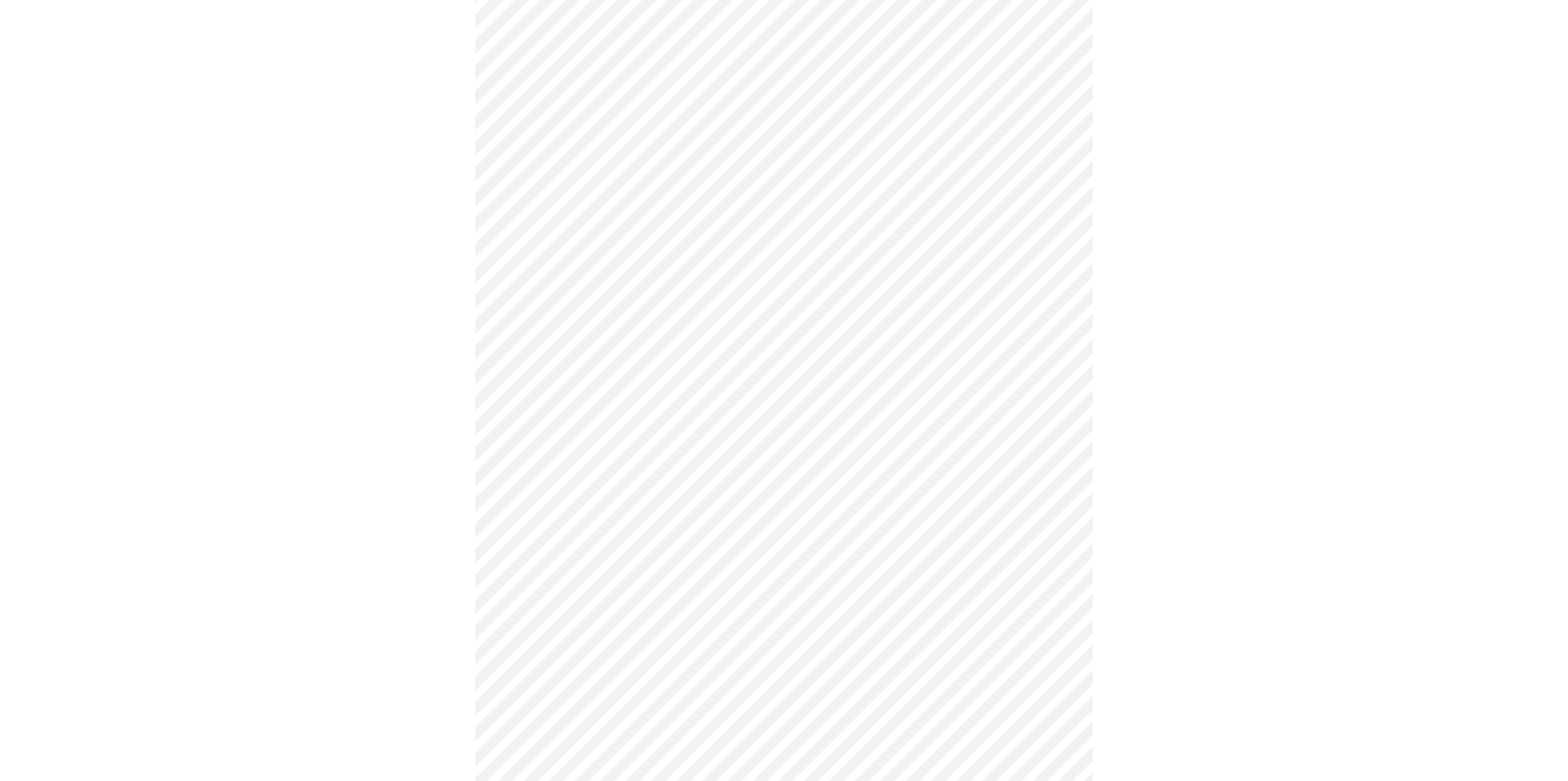
scroll to position [928, 0]
click at [1051, 463] on body "MyMenopauseRx Appointments Messaging Labs Uploads Medications Community Refer a…" at bounding box center [784, 7] width 1556 height 1857
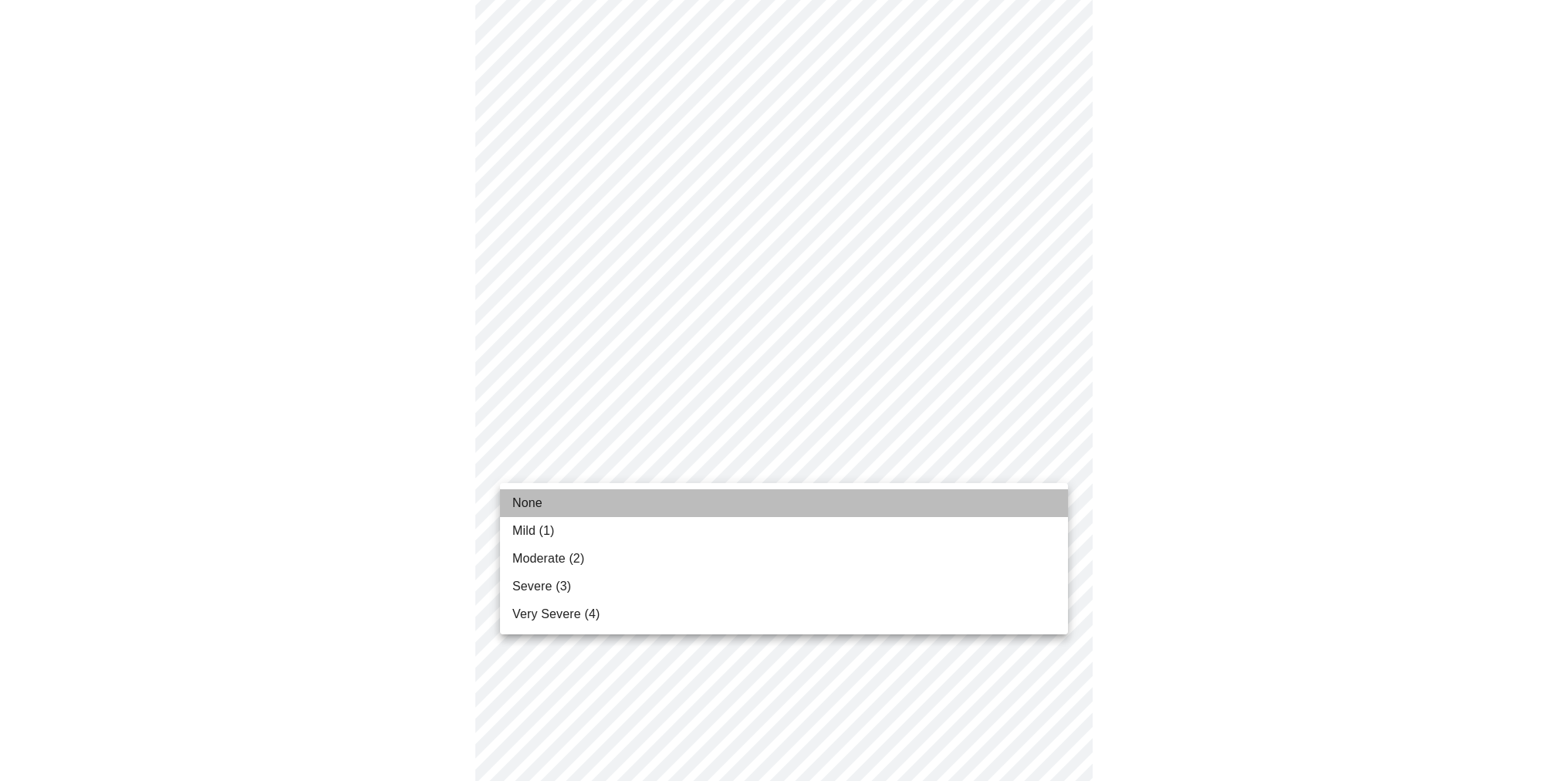
click at [1046, 499] on li "None" at bounding box center [784, 503] width 568 height 28
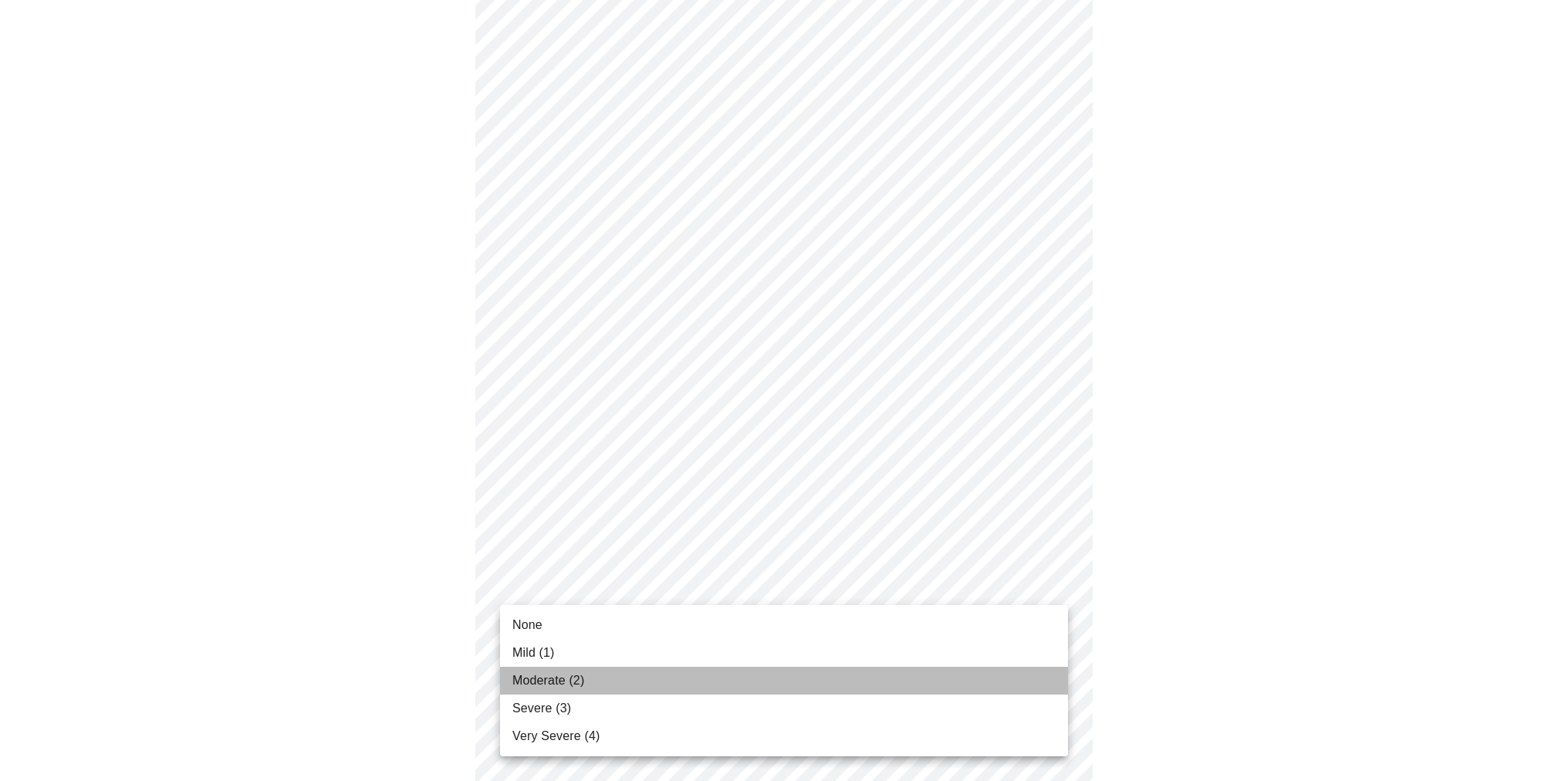
click at [1042, 679] on li "Moderate (2)" at bounding box center [784, 680] width 568 height 28
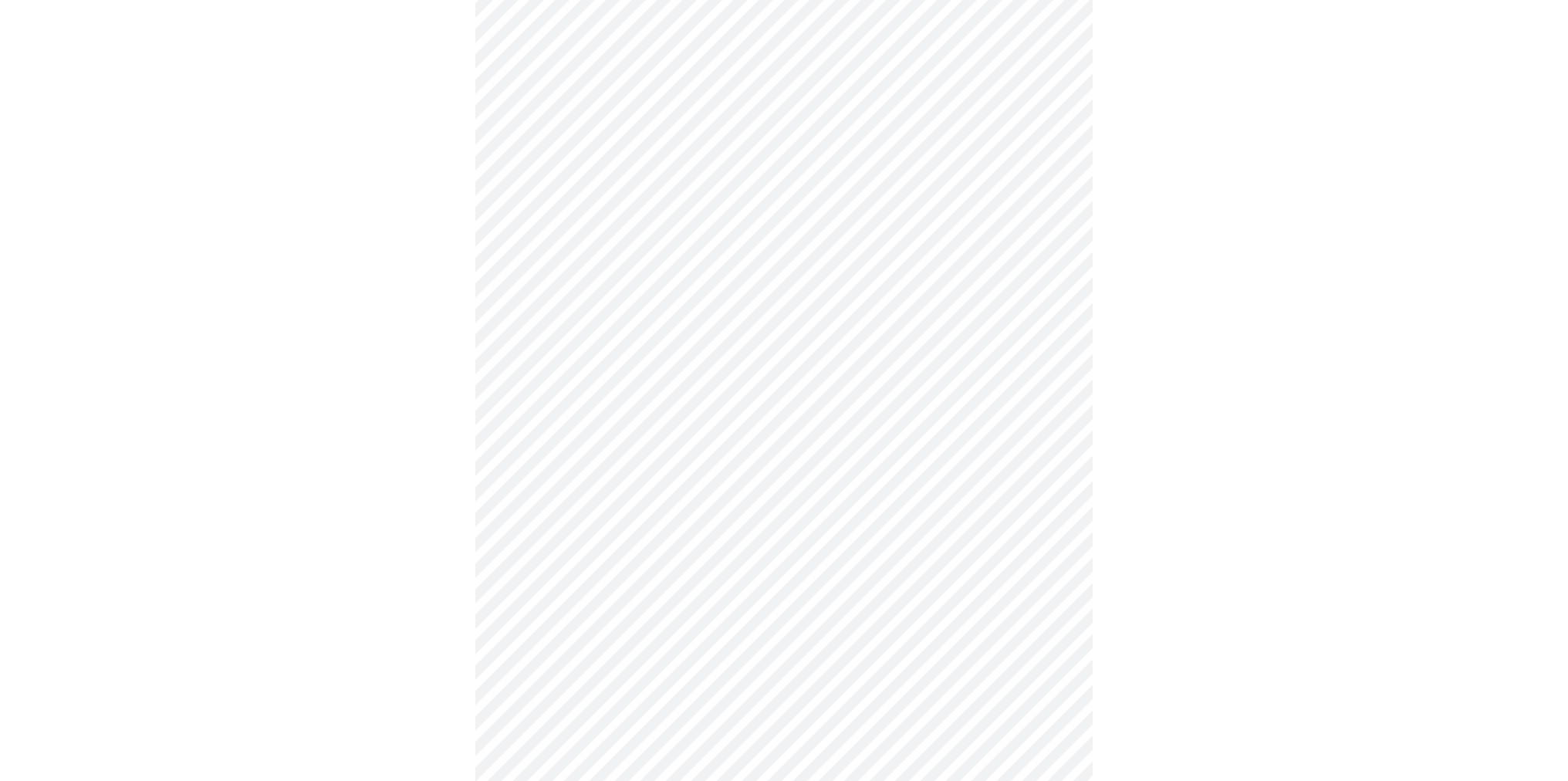
scroll to position [549, 0]
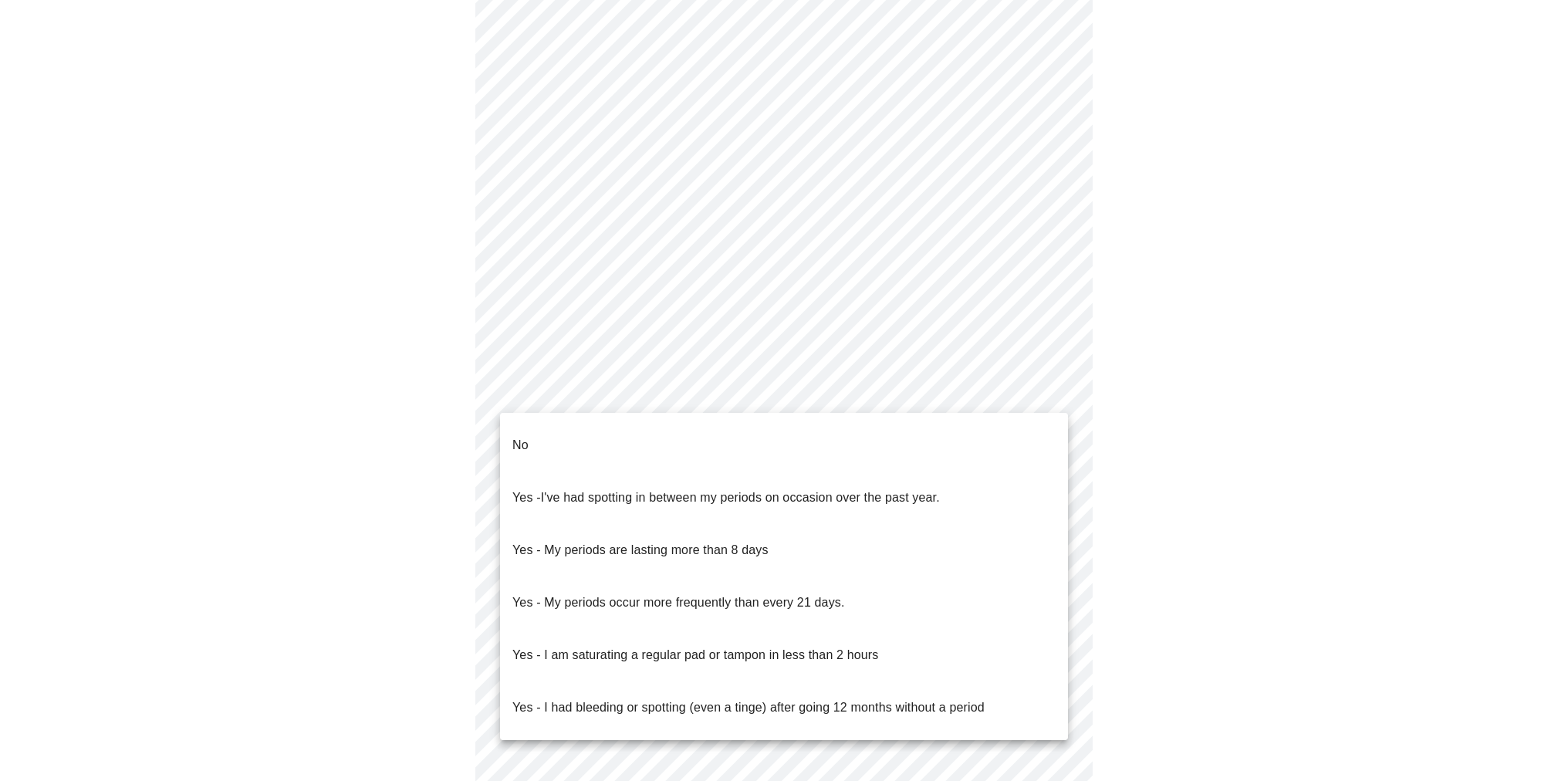
click at [1057, 395] on body "MyMenopauseRx Appointments Messaging Labs Uploads Medications Community Refer a…" at bounding box center [784, 217] width 1556 height 1519
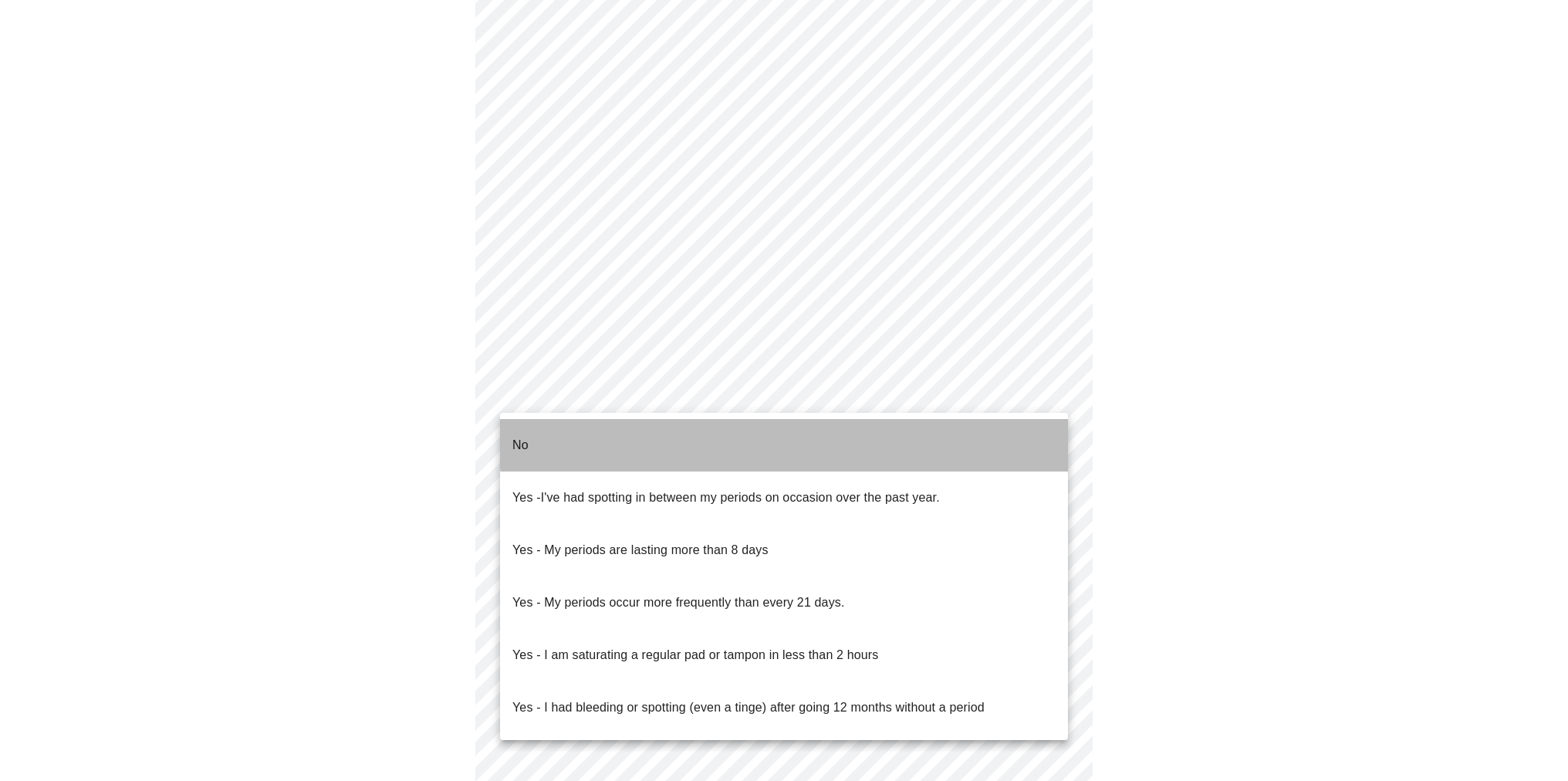
click at [1046, 427] on li "No" at bounding box center [784, 445] width 568 height 52
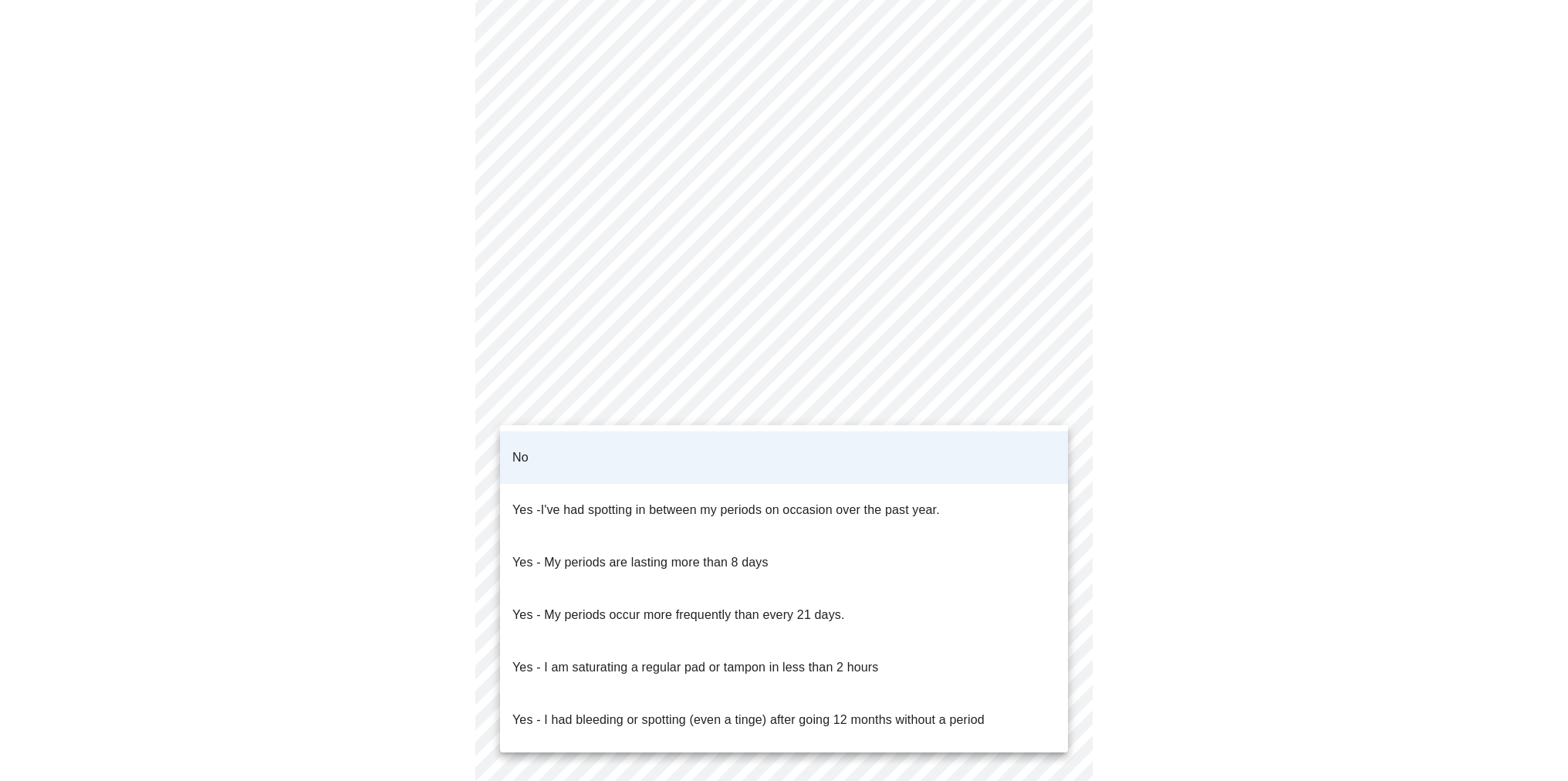
click at [1056, 400] on body "MyMenopauseRx Appointments Messaging Labs Uploads Medications Community Refer a…" at bounding box center [784, 213] width 1556 height 1511
click at [1038, 490] on li "Yes - I've had spotting in between my periods on occasion over the past year." at bounding box center [784, 510] width 568 height 52
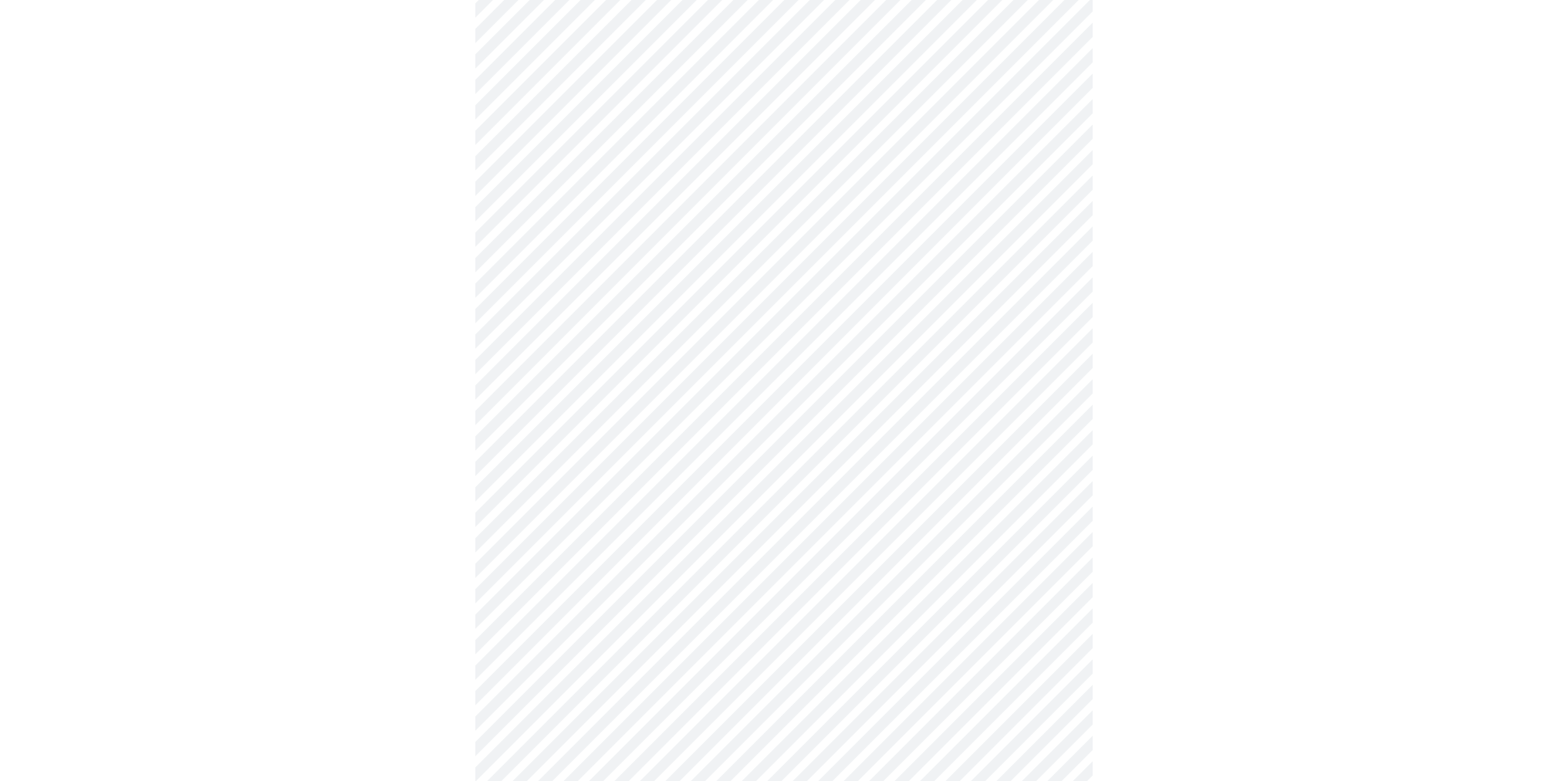
click at [1055, 504] on body "MyMenopauseRx Appointments Messaging Labs Uploads Medications Community Refer a…" at bounding box center [784, 213] width 1556 height 1511
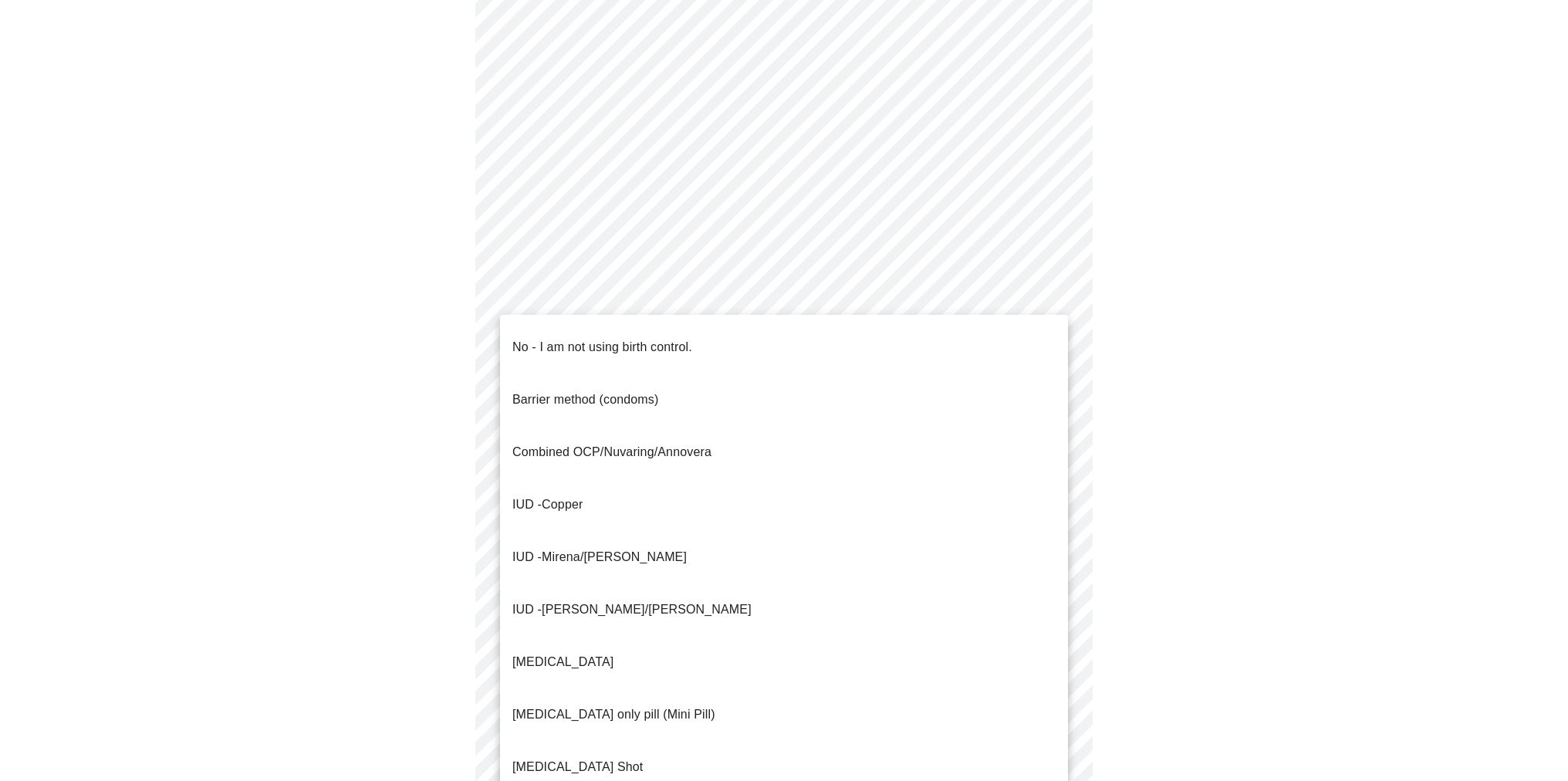
click at [960, 531] on li "IUD - Mirena/[PERSON_NAME]" at bounding box center [784, 558] width 568 height 52
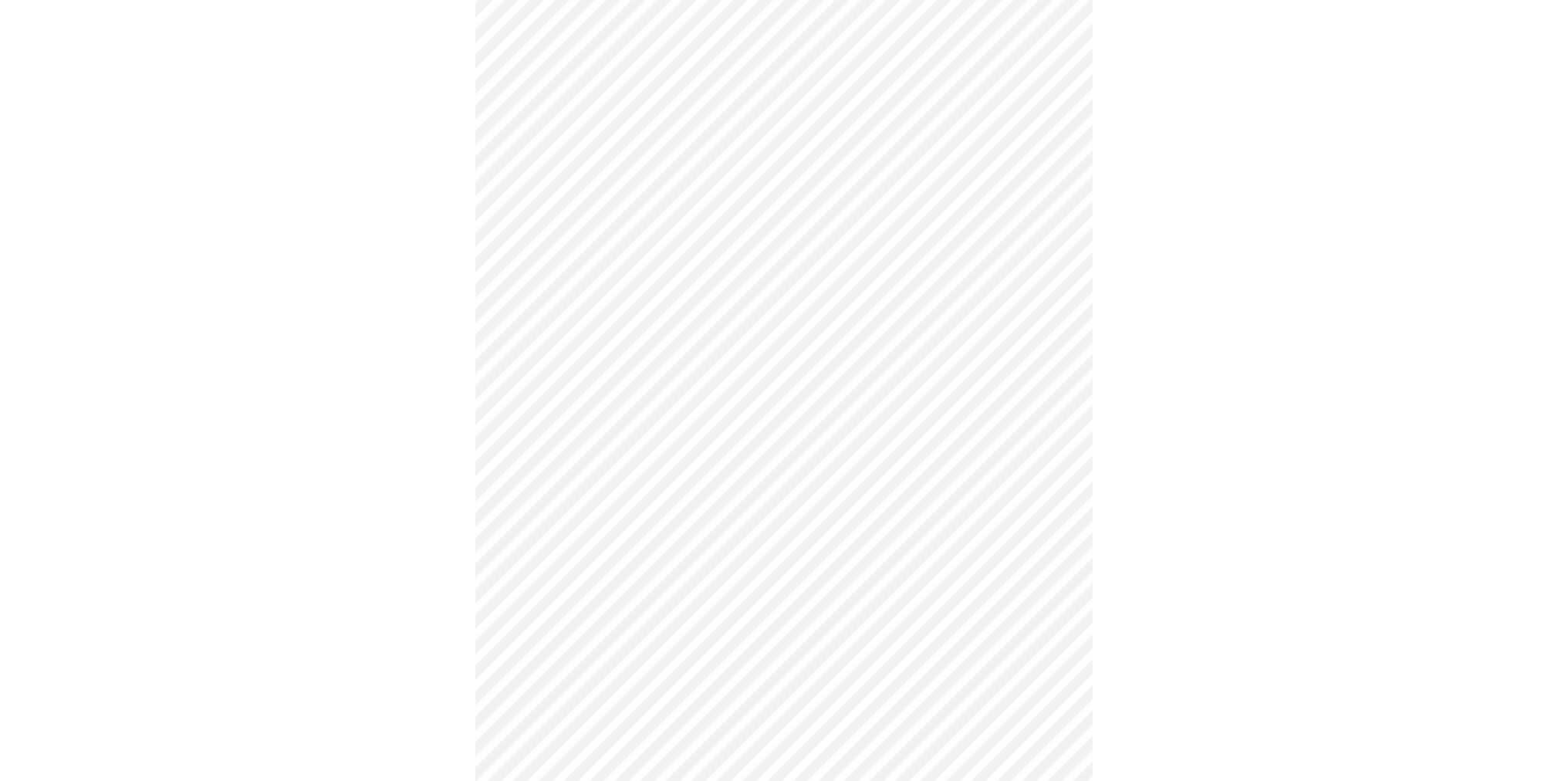
click at [1051, 616] on body "MyMenopauseRx Appointments Messaging Labs Uploads Medications Community Refer a…" at bounding box center [784, 208] width 1556 height 1502
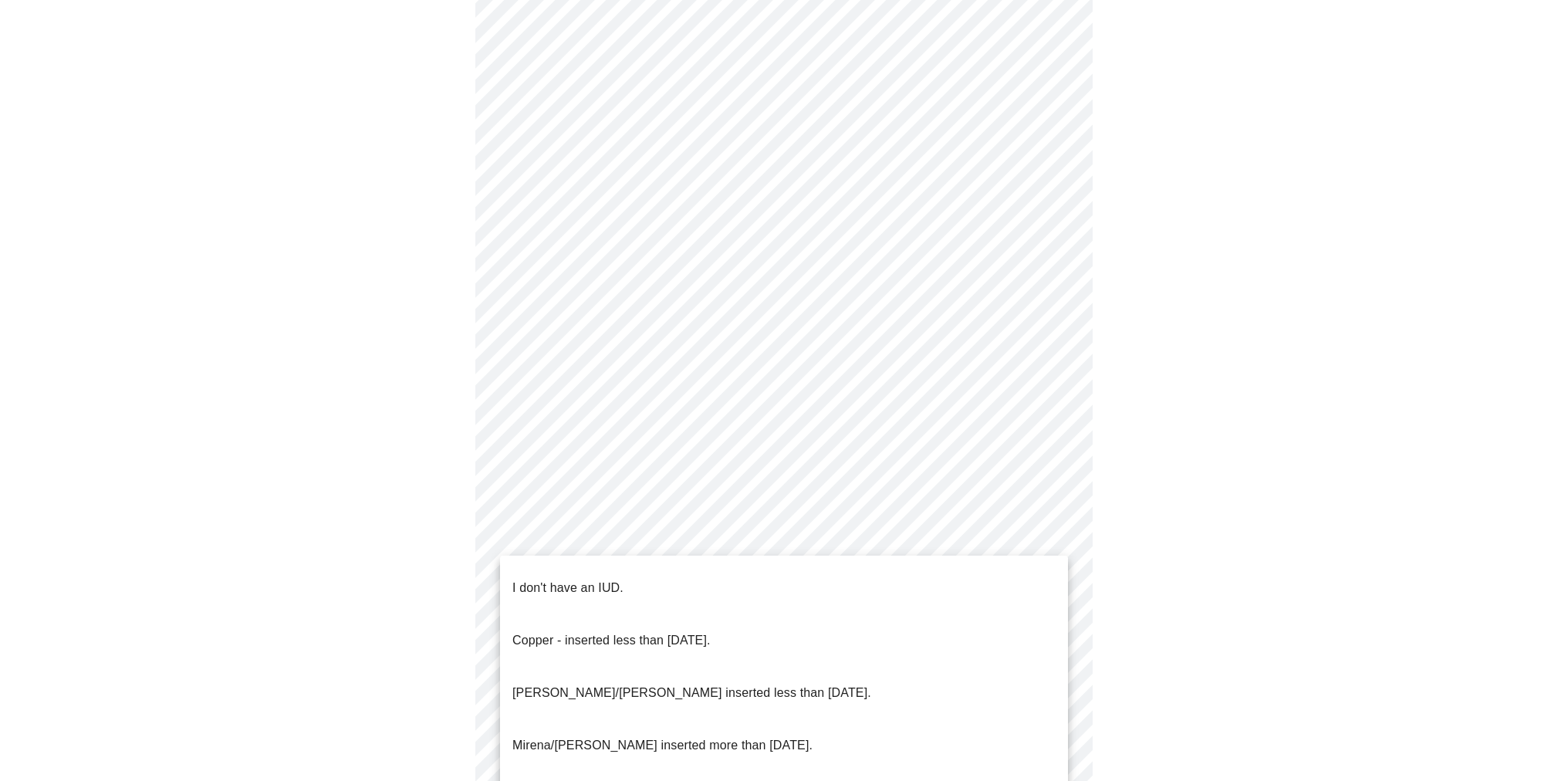
click at [1016, 720] on li "Mirena/[PERSON_NAME] inserted more than [DATE]." at bounding box center [784, 746] width 568 height 52
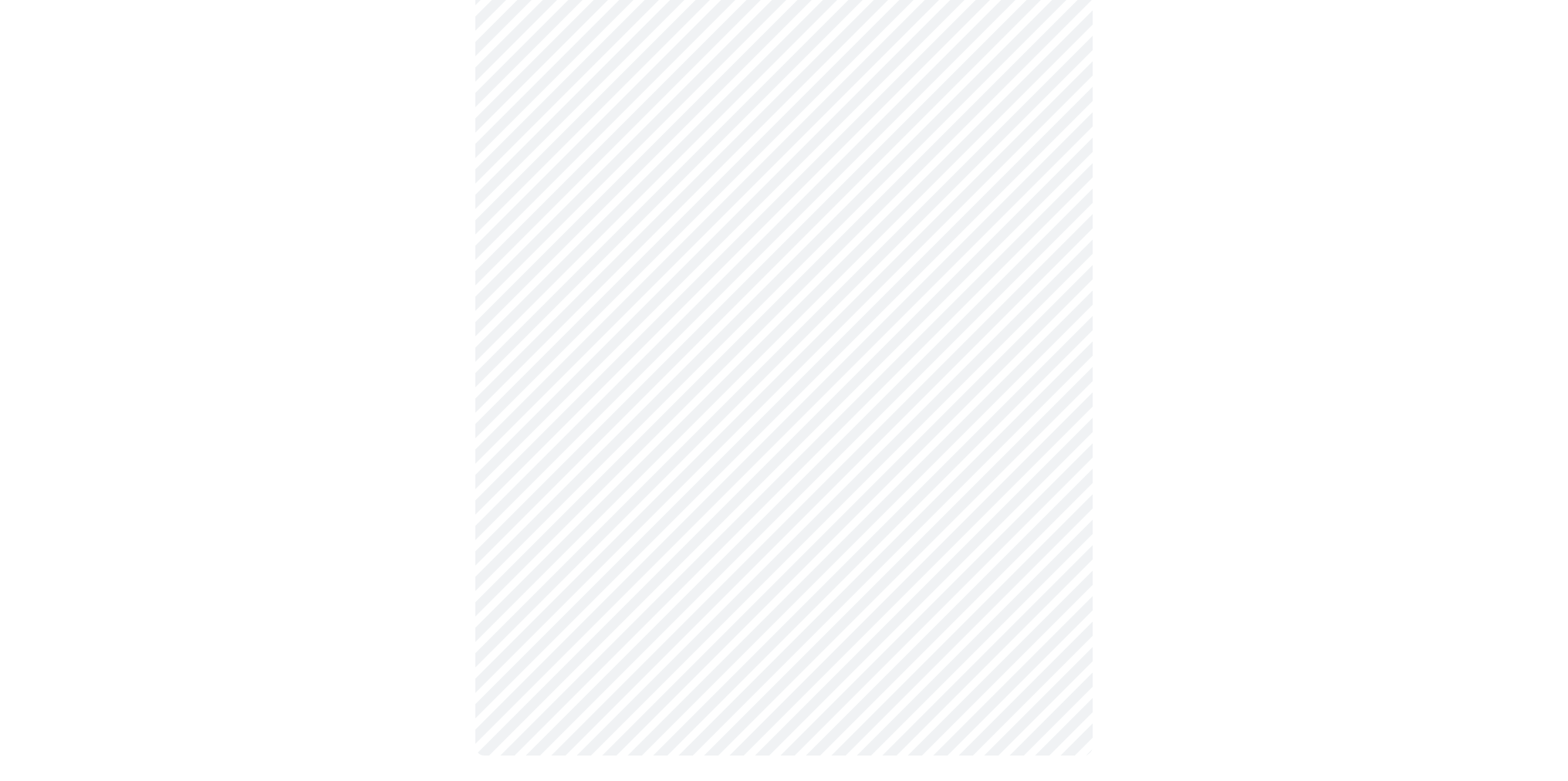
scroll to position [713, 0]
click at [1055, 567] on body "MyMenopauseRx Appointments Messaging Labs Uploads Medications Community Refer a…" at bounding box center [784, 40] width 1556 height 1494
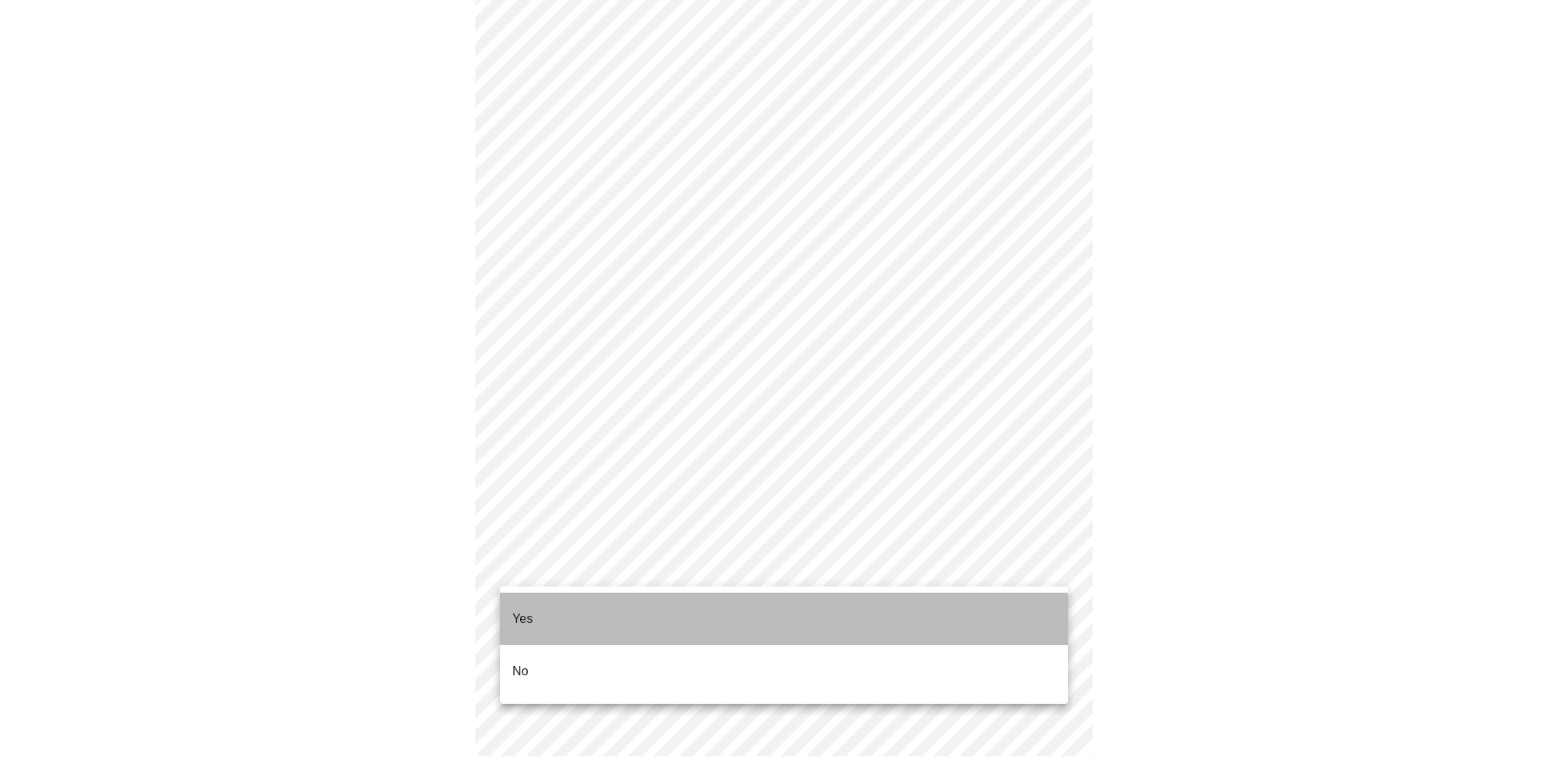
click at [1043, 602] on li "Yes" at bounding box center [784, 619] width 568 height 52
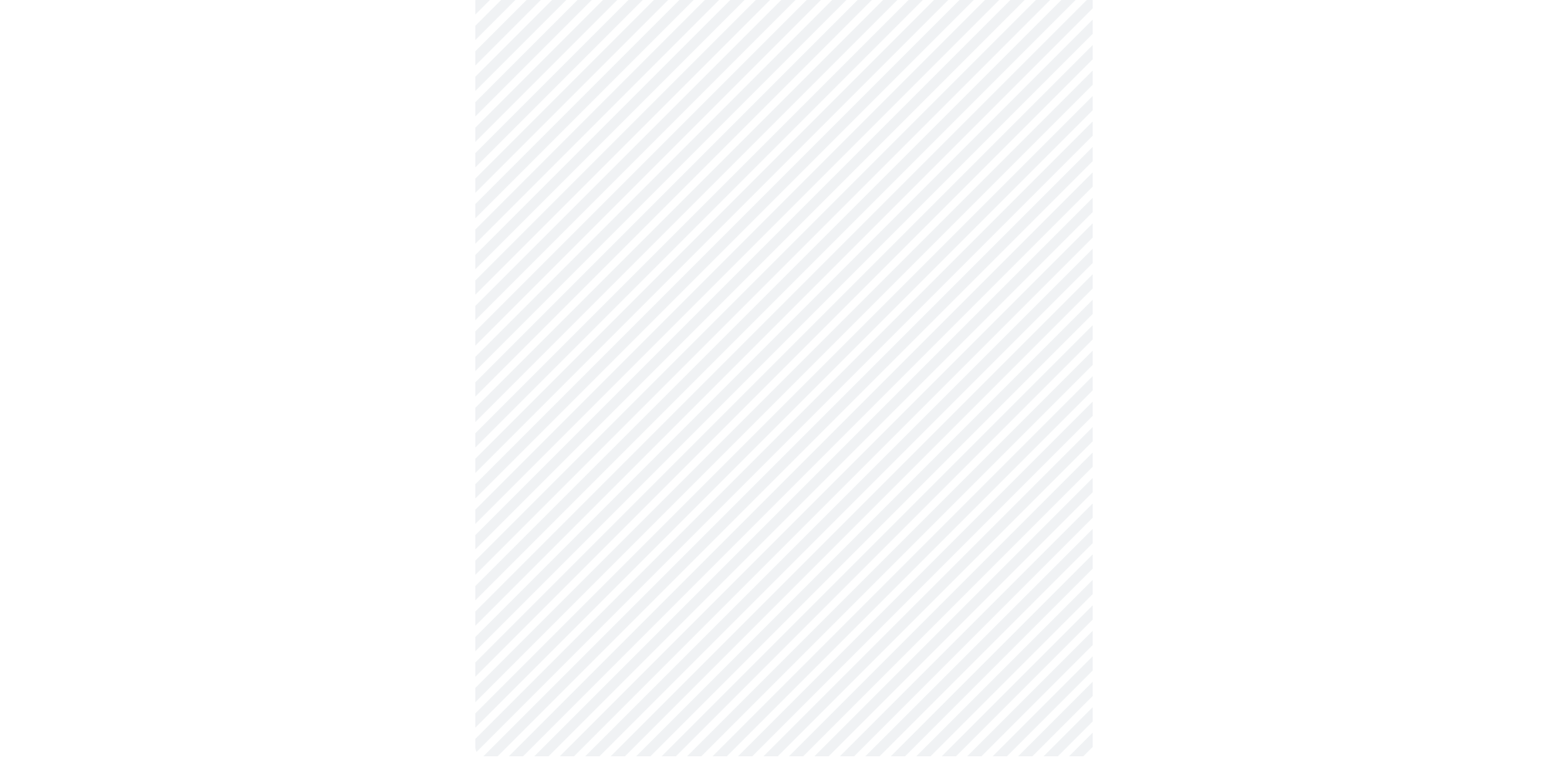
scroll to position [0, 0]
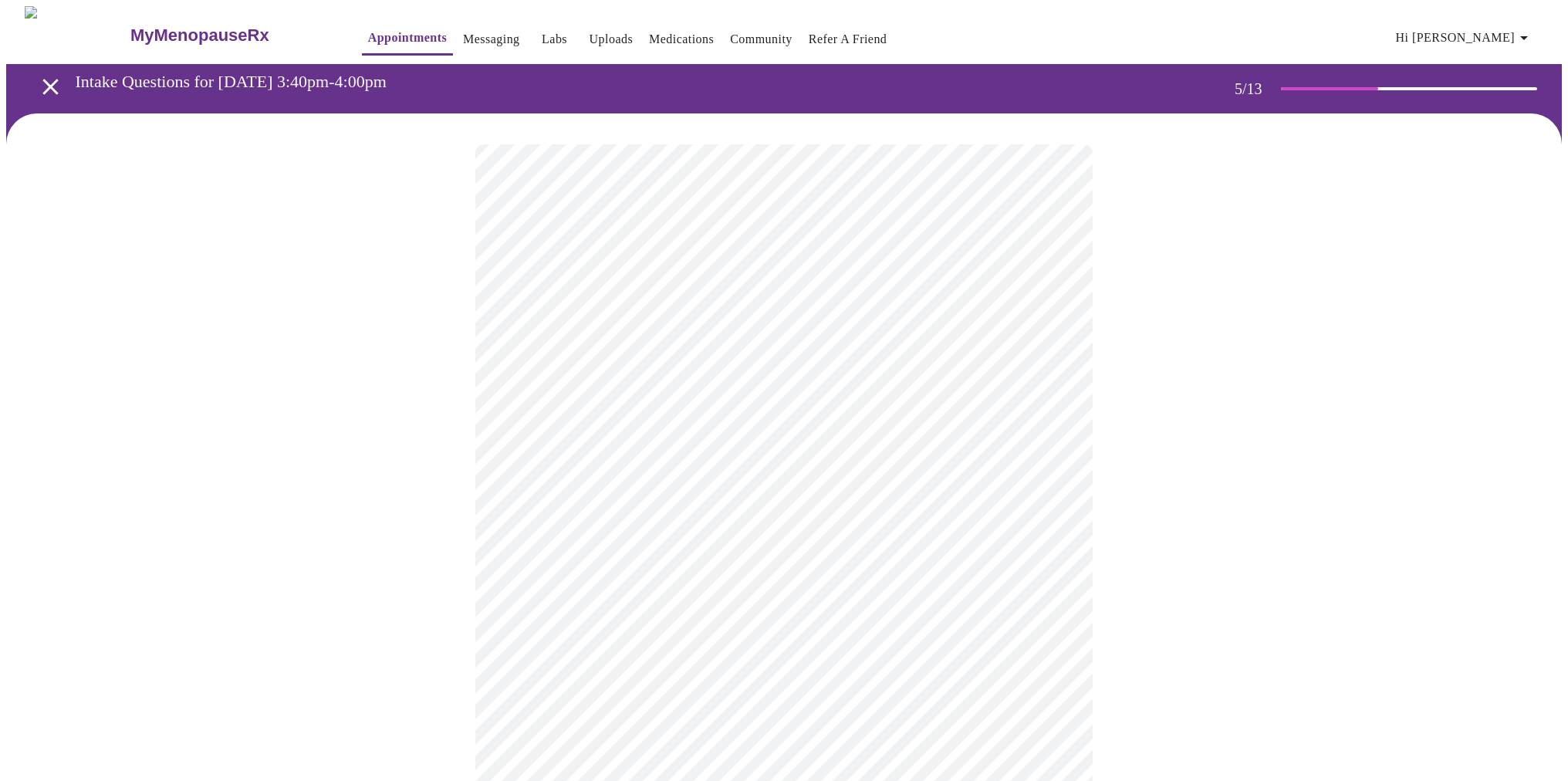
click at [1054, 408] on body "MyMenopauseRx Appointments Messaging Labs Uploads Medications Community Refer a…" at bounding box center [784, 576] width 1556 height 1140
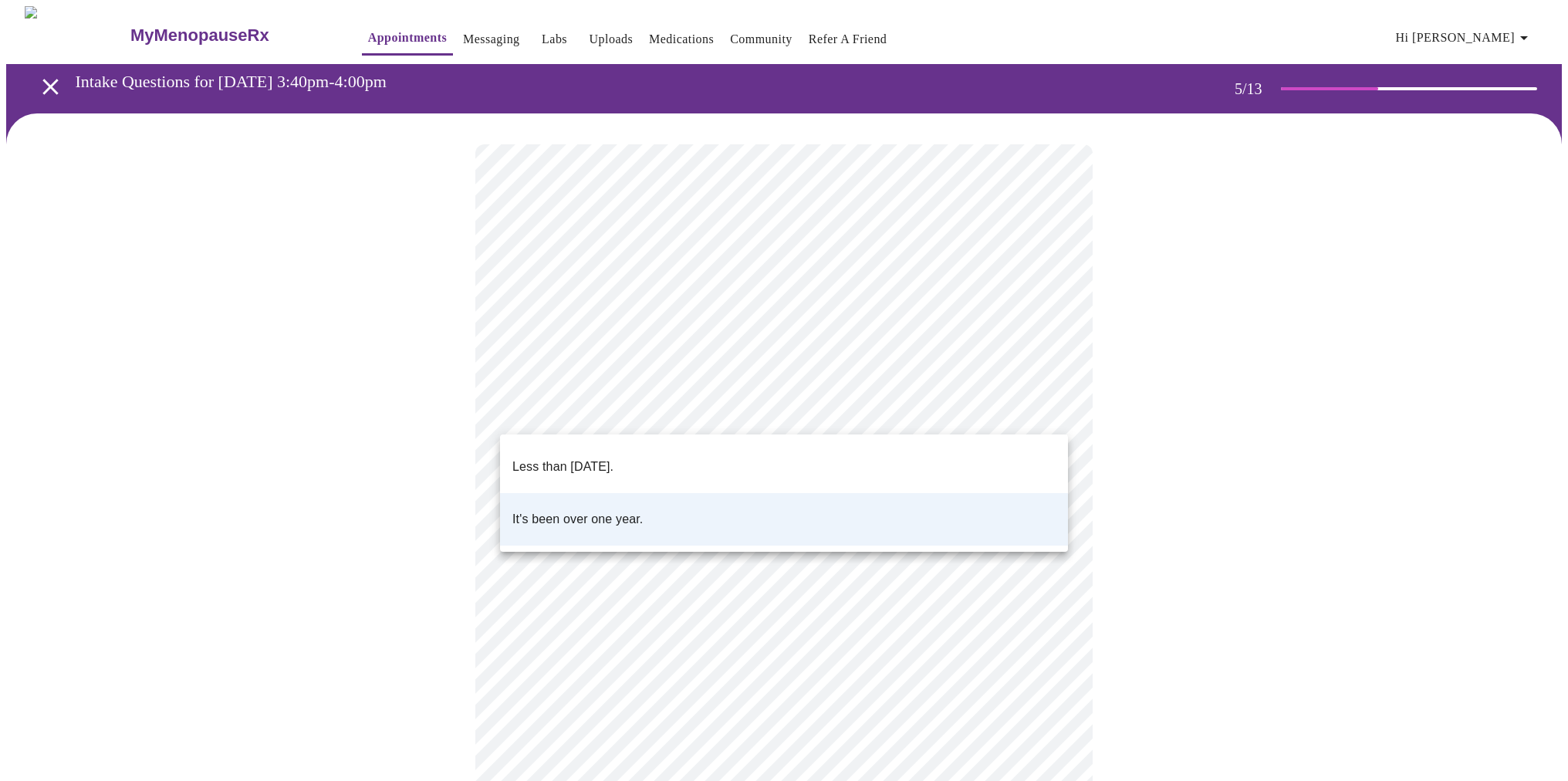
click at [1024, 451] on li "Less than [DATE]." at bounding box center [784, 467] width 568 height 52
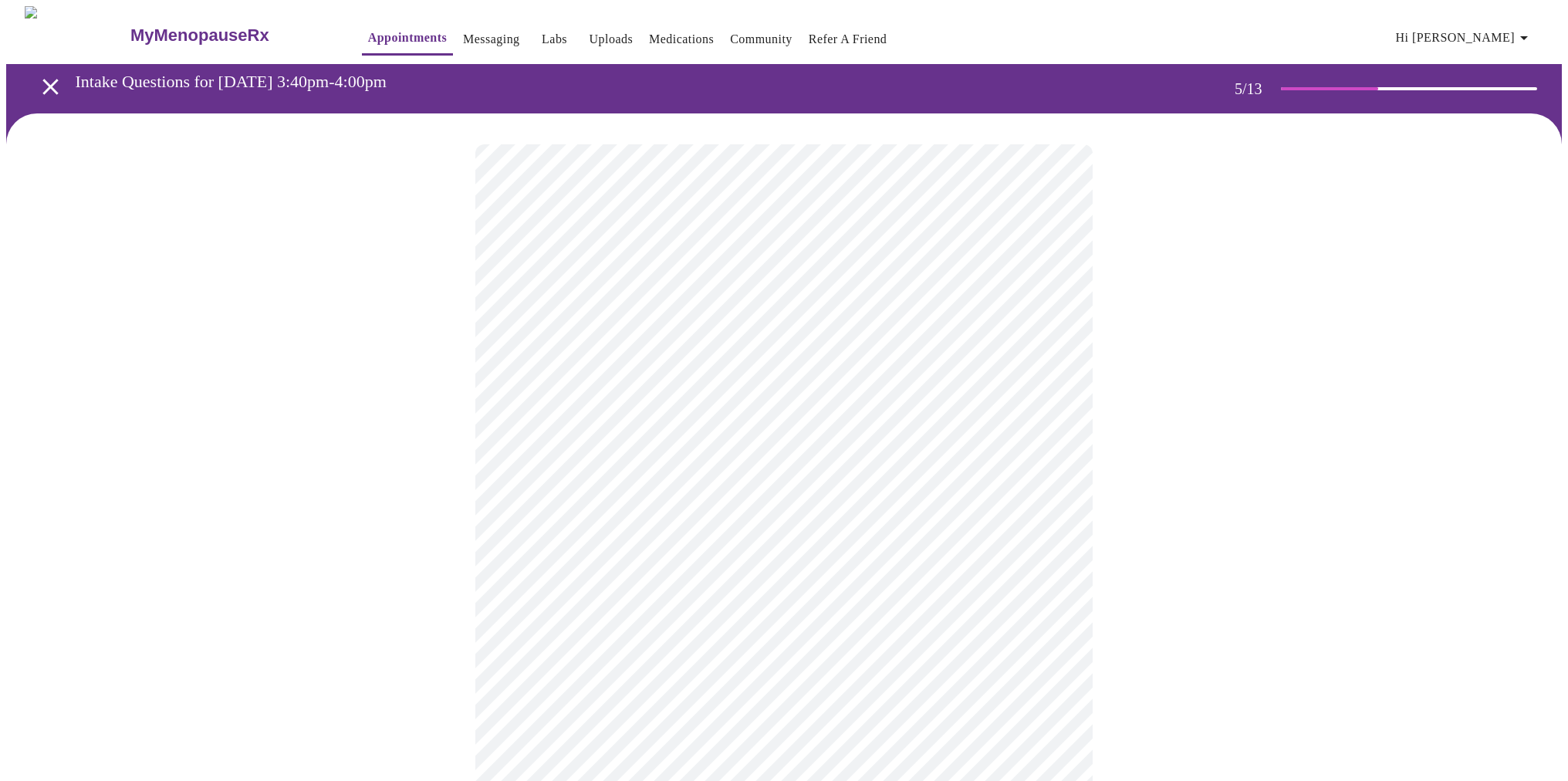
click at [1055, 536] on body "MyMenopauseRx Appointments Messaging Labs Uploads Medications Community Refer a…" at bounding box center [784, 576] width 1556 height 1140
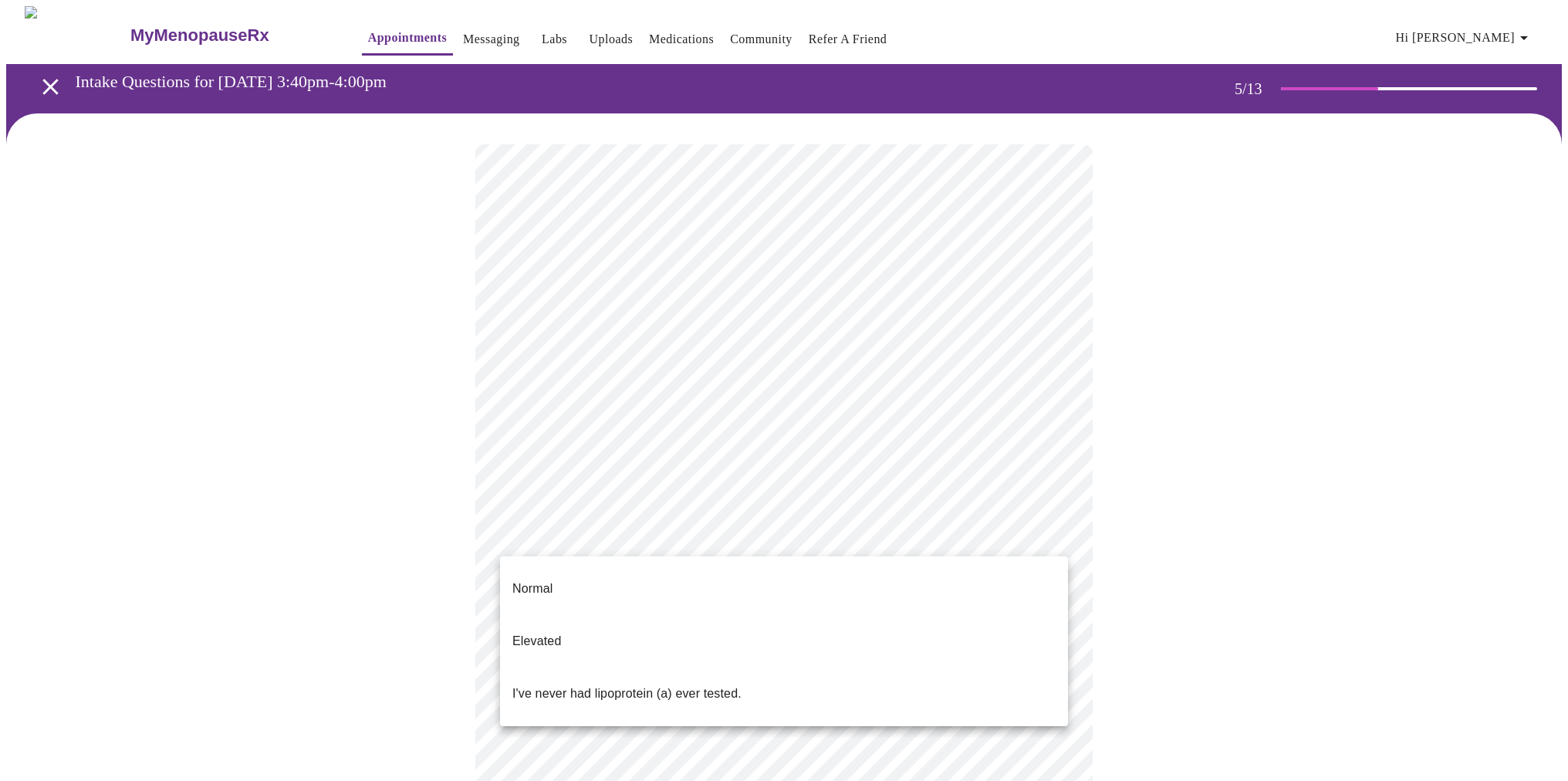
click at [1018, 667] on li "I've never had lipoprotein (a) ever tested." at bounding box center [784, 693] width 568 height 52
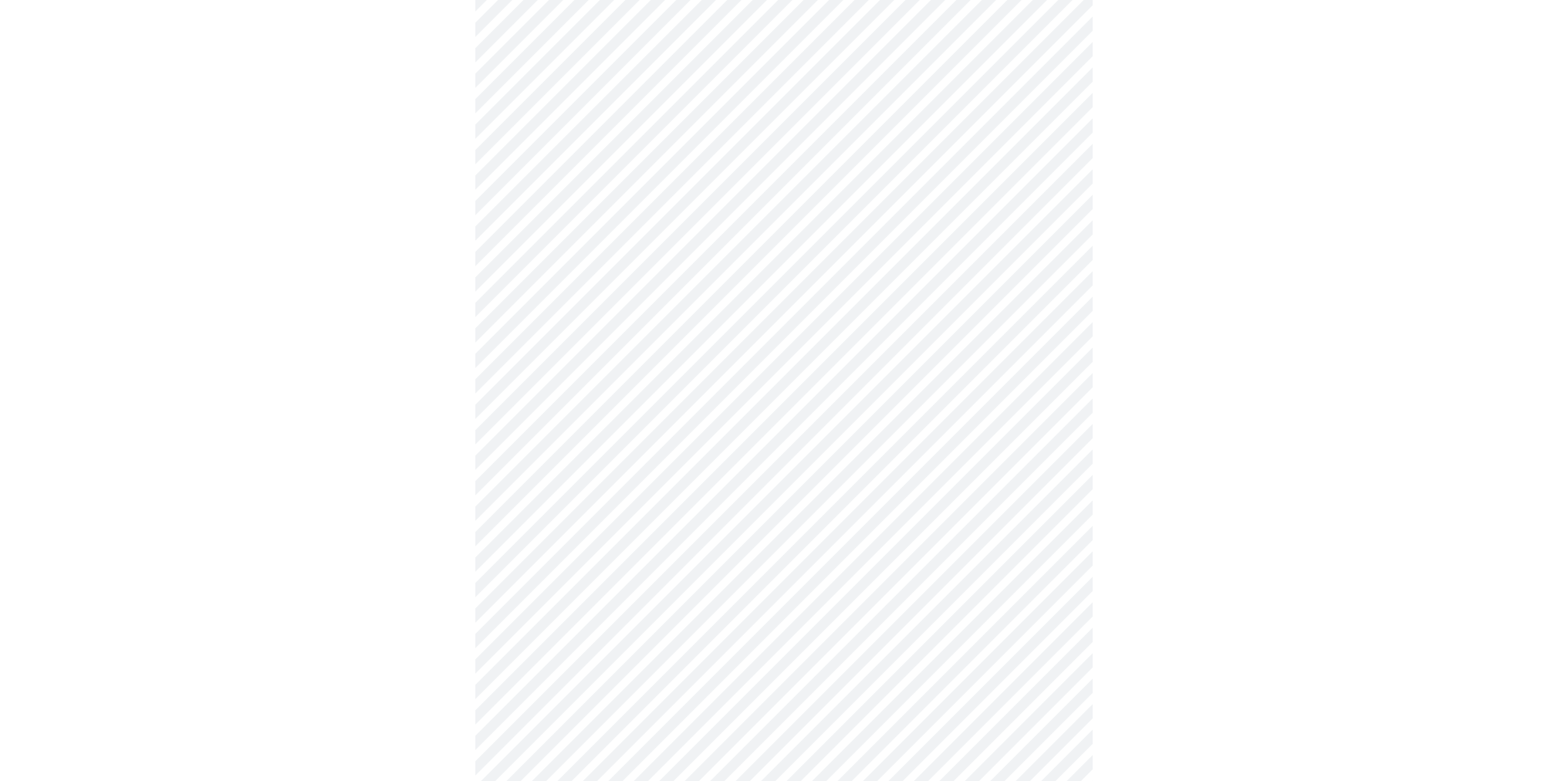
scroll to position [3740, 0]
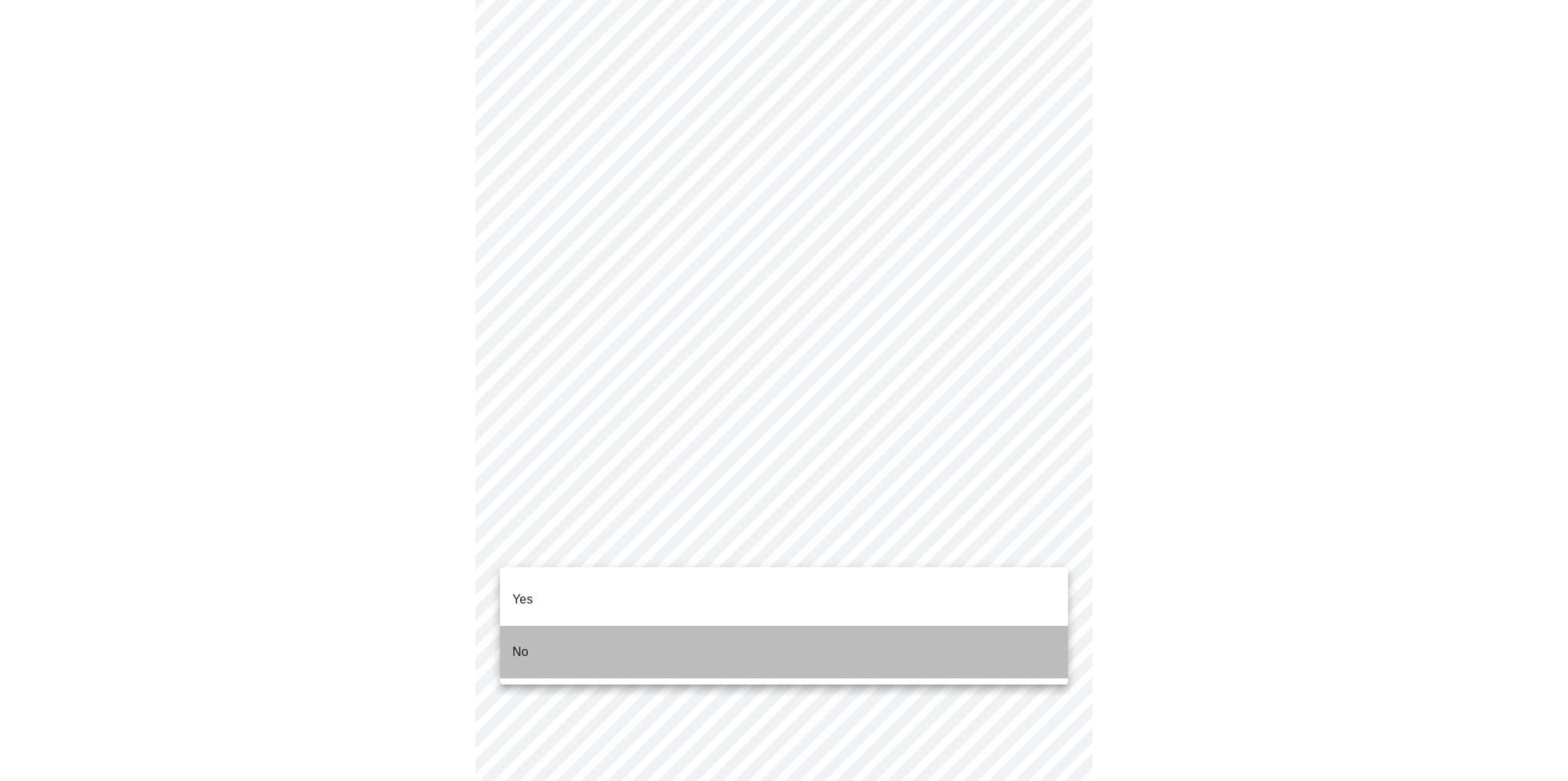
click at [1038, 625] on li "No" at bounding box center [784, 652] width 568 height 52
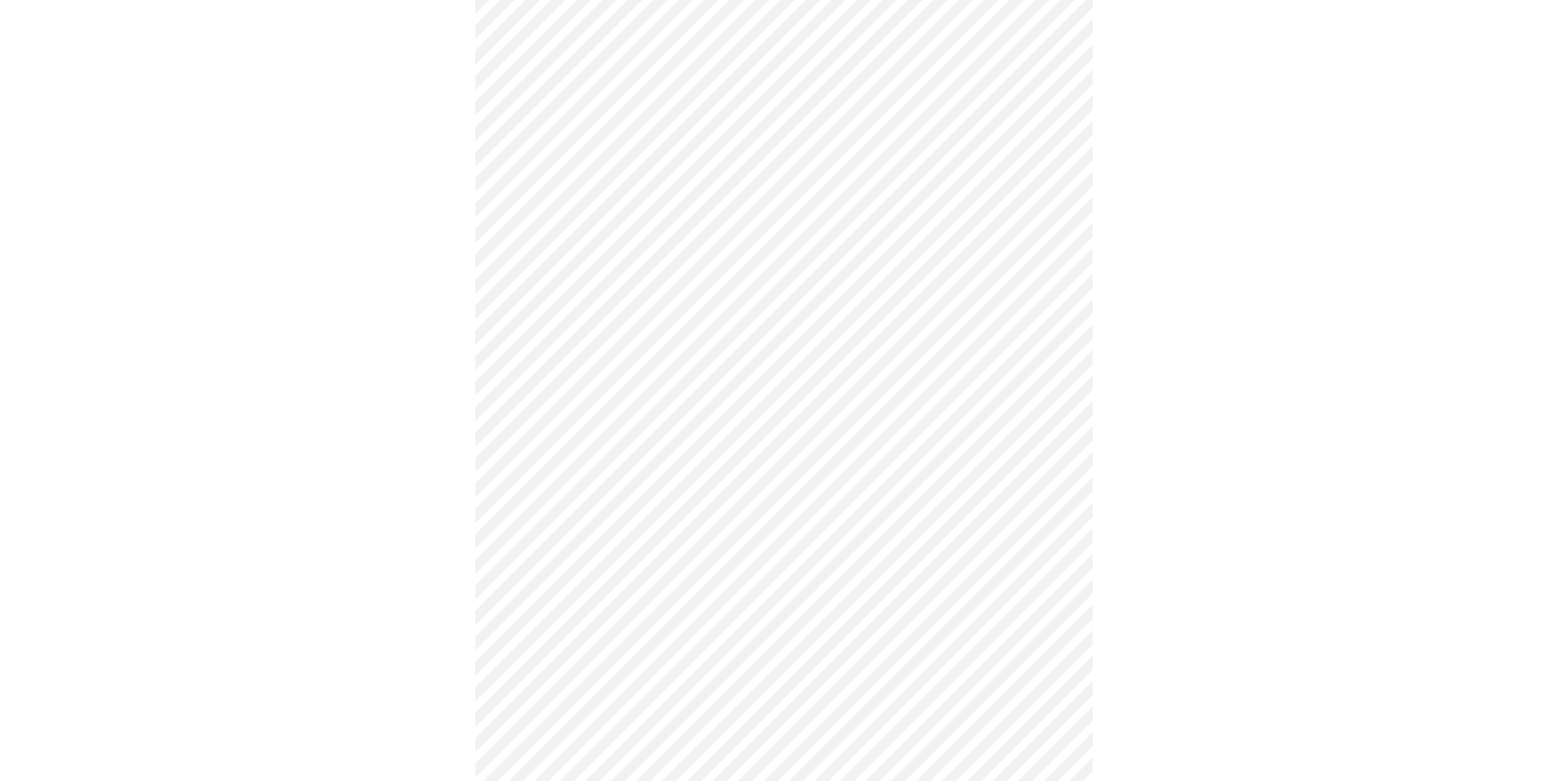
scroll to position [4072, 0]
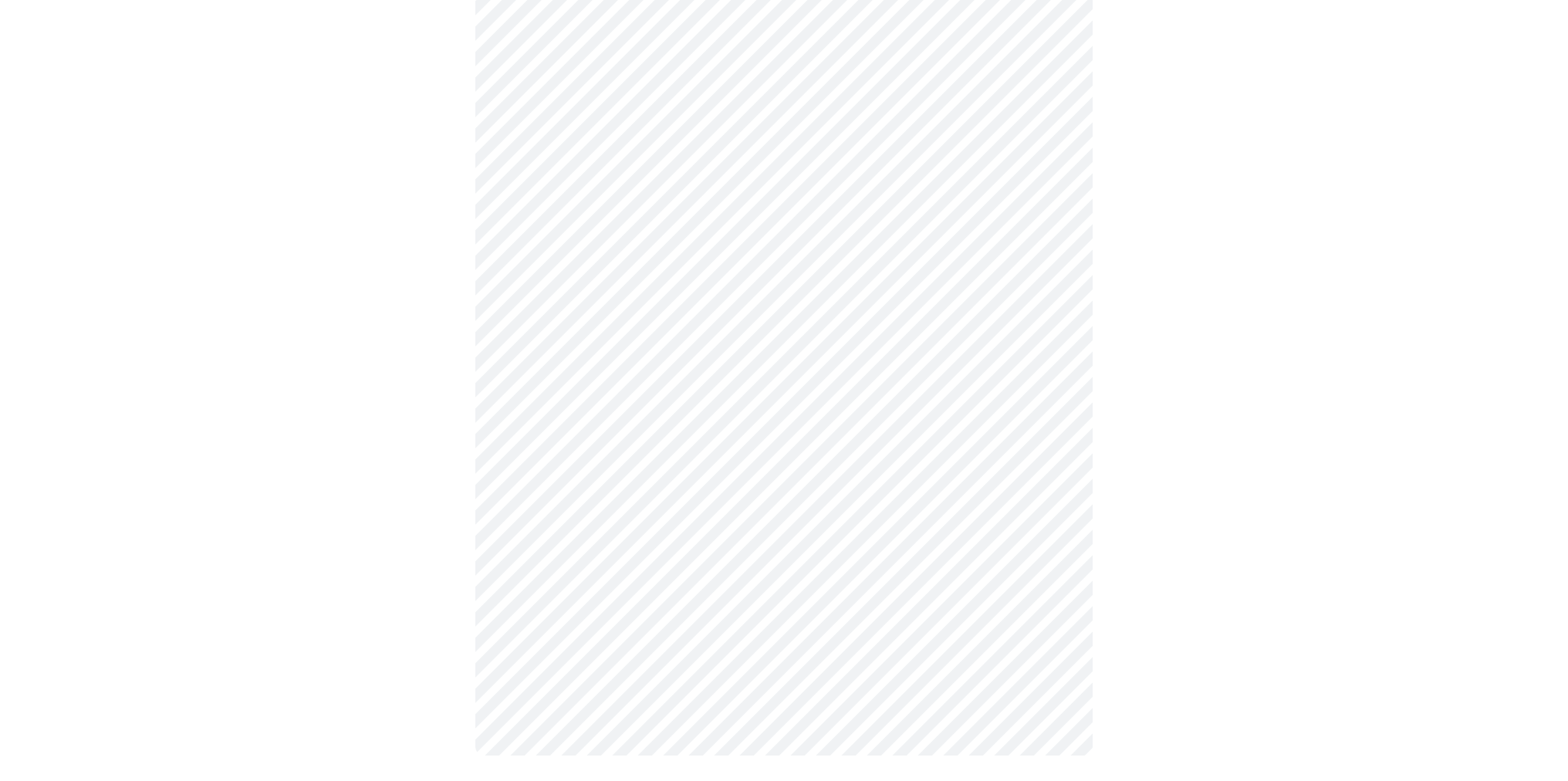
scroll to position [576, 0]
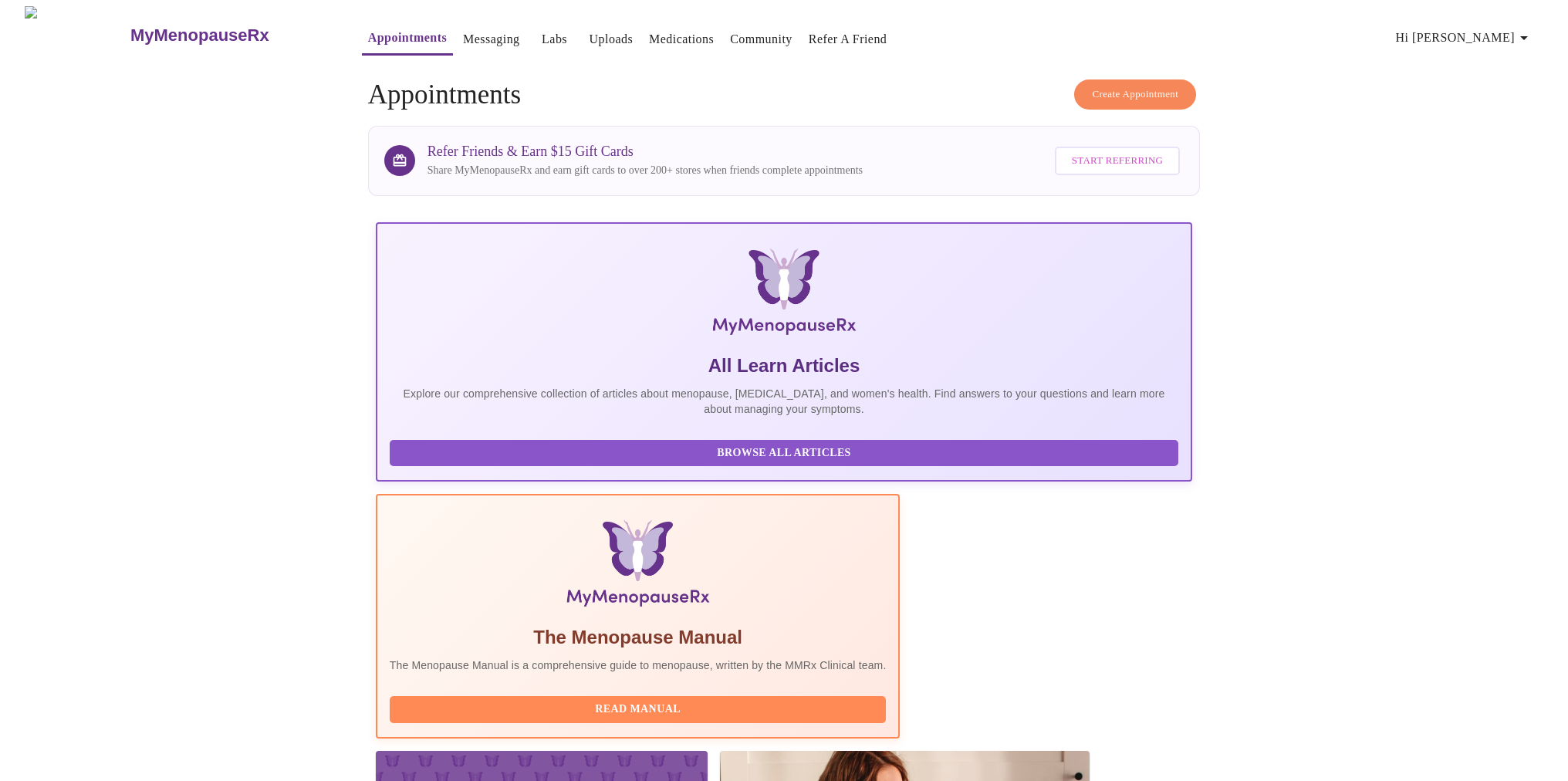
scroll to position [5, 0]
